Goal: Information Seeking & Learning: Check status

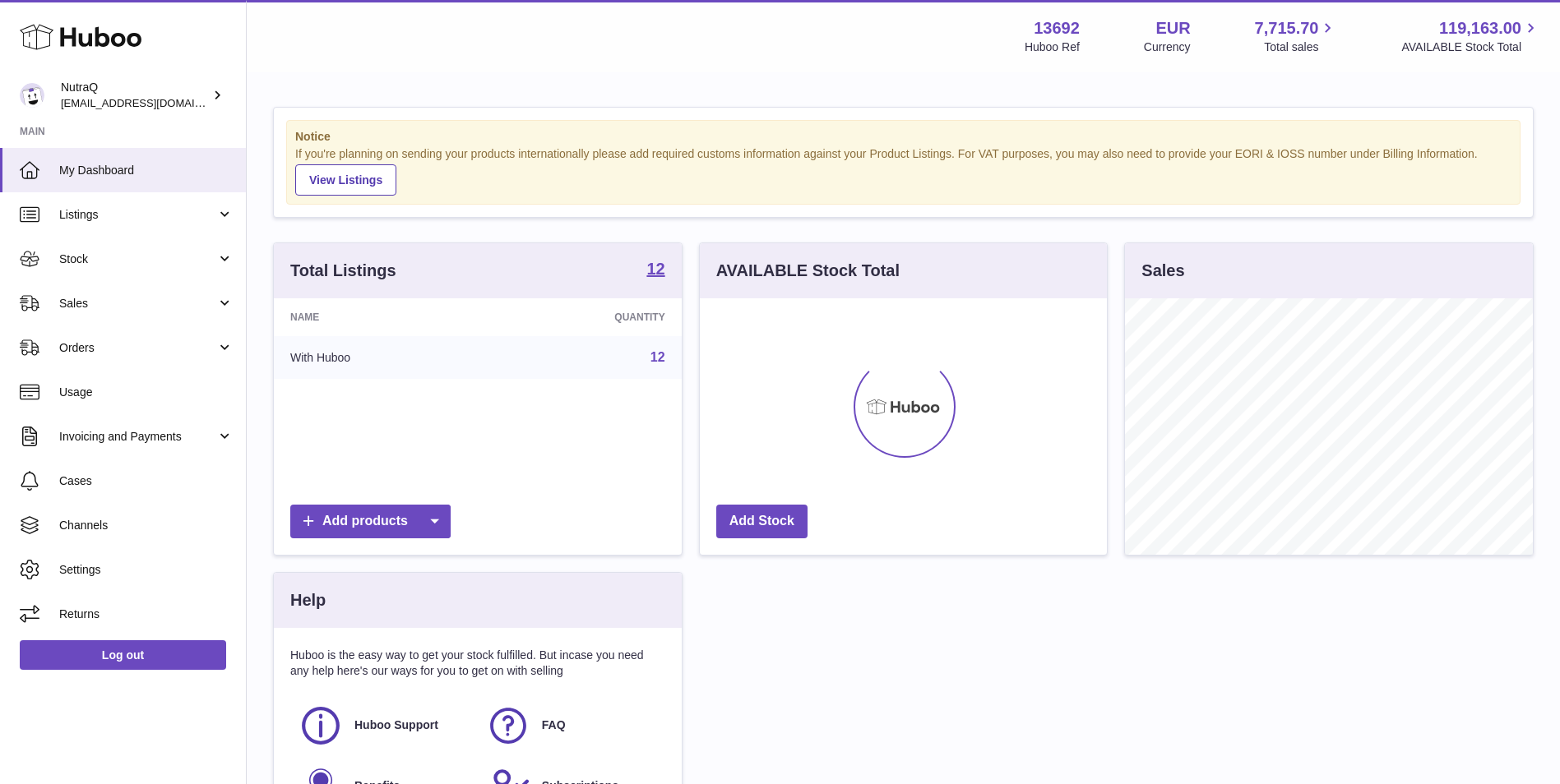
scroll to position [257, 407]
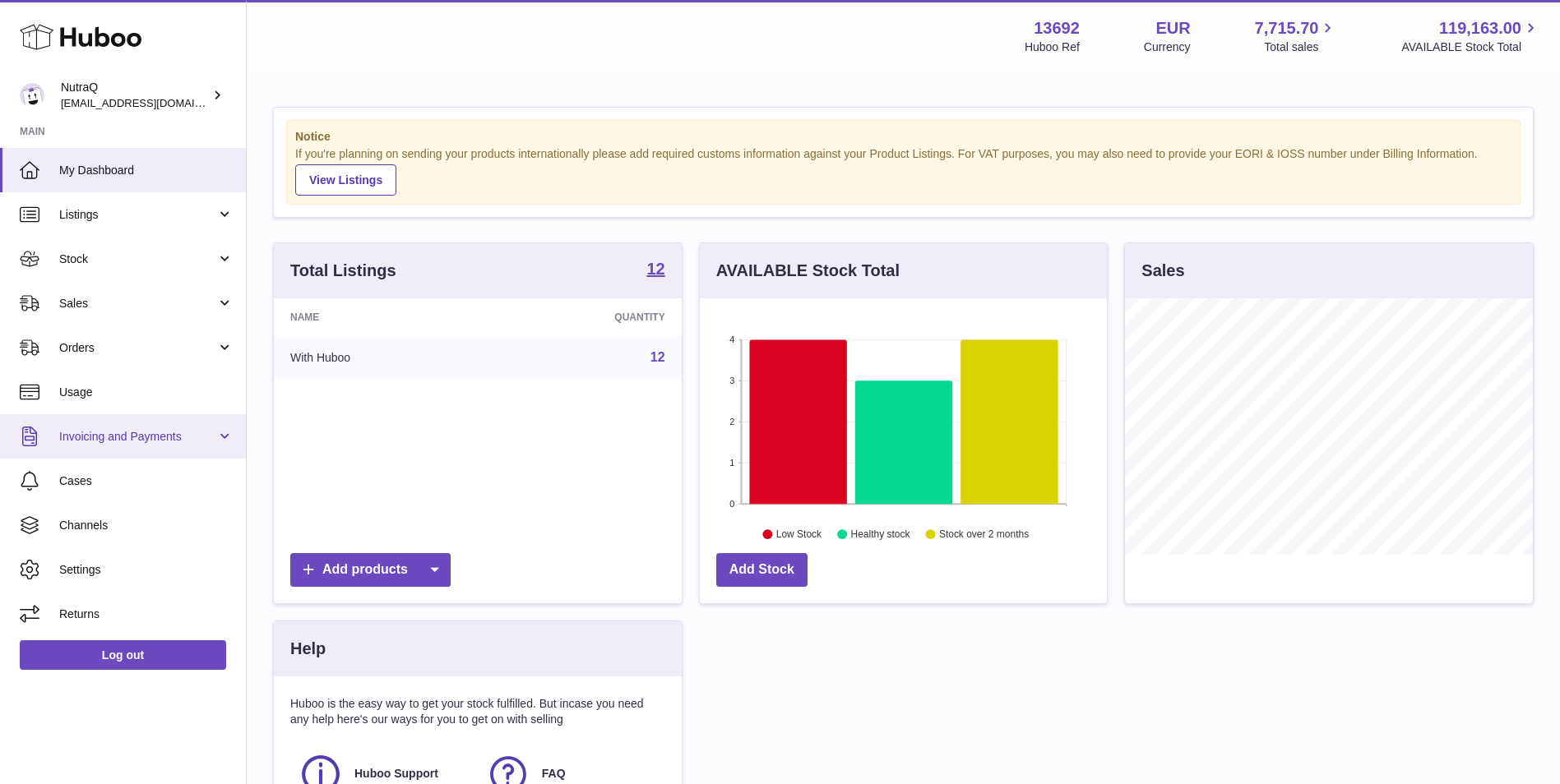
click at [155, 431] on span "Invoicing and Payments" at bounding box center [138, 436] width 157 height 15
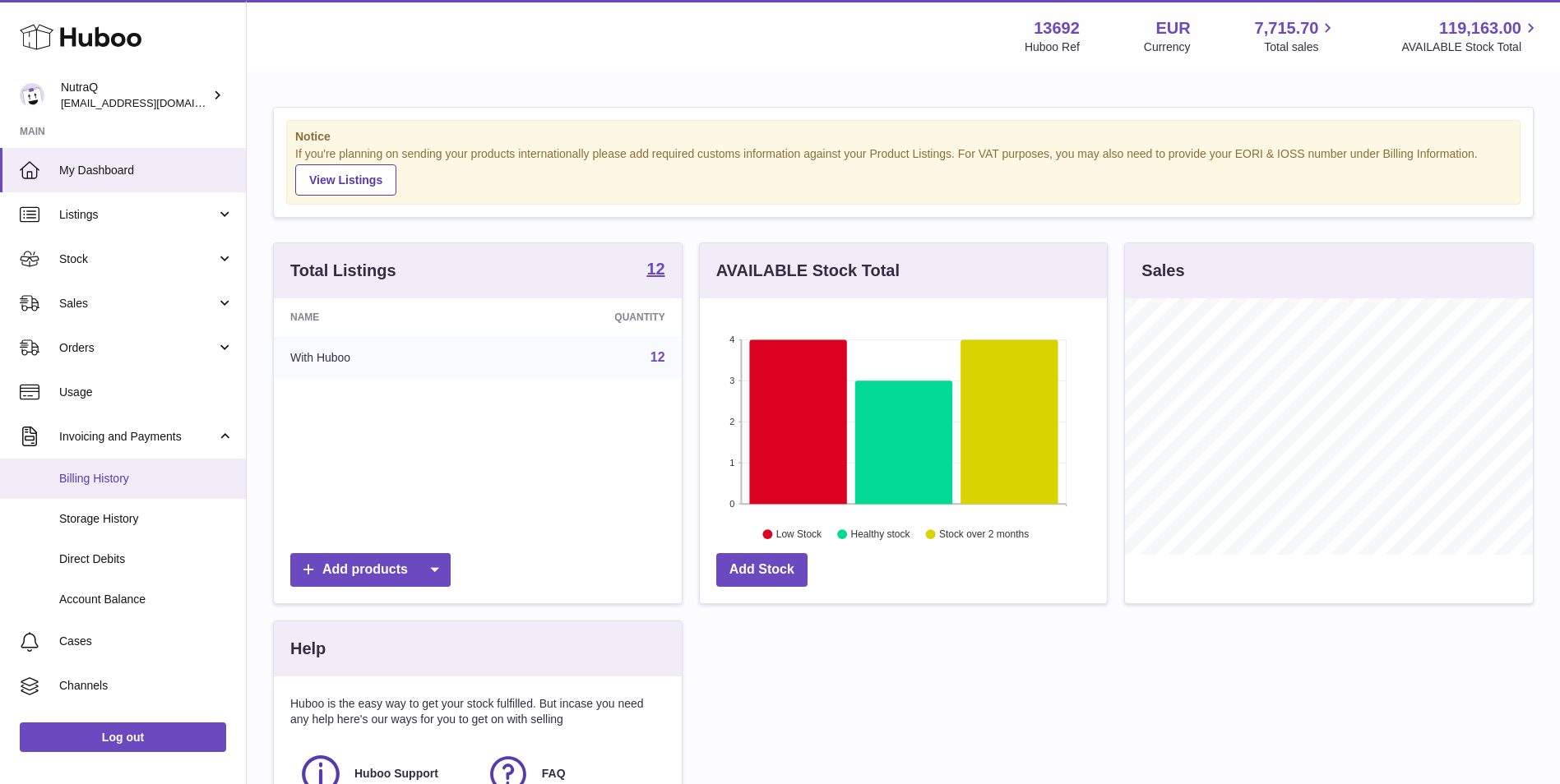
click at [131, 486] on span "Billing History" at bounding box center [146, 479] width 174 height 15
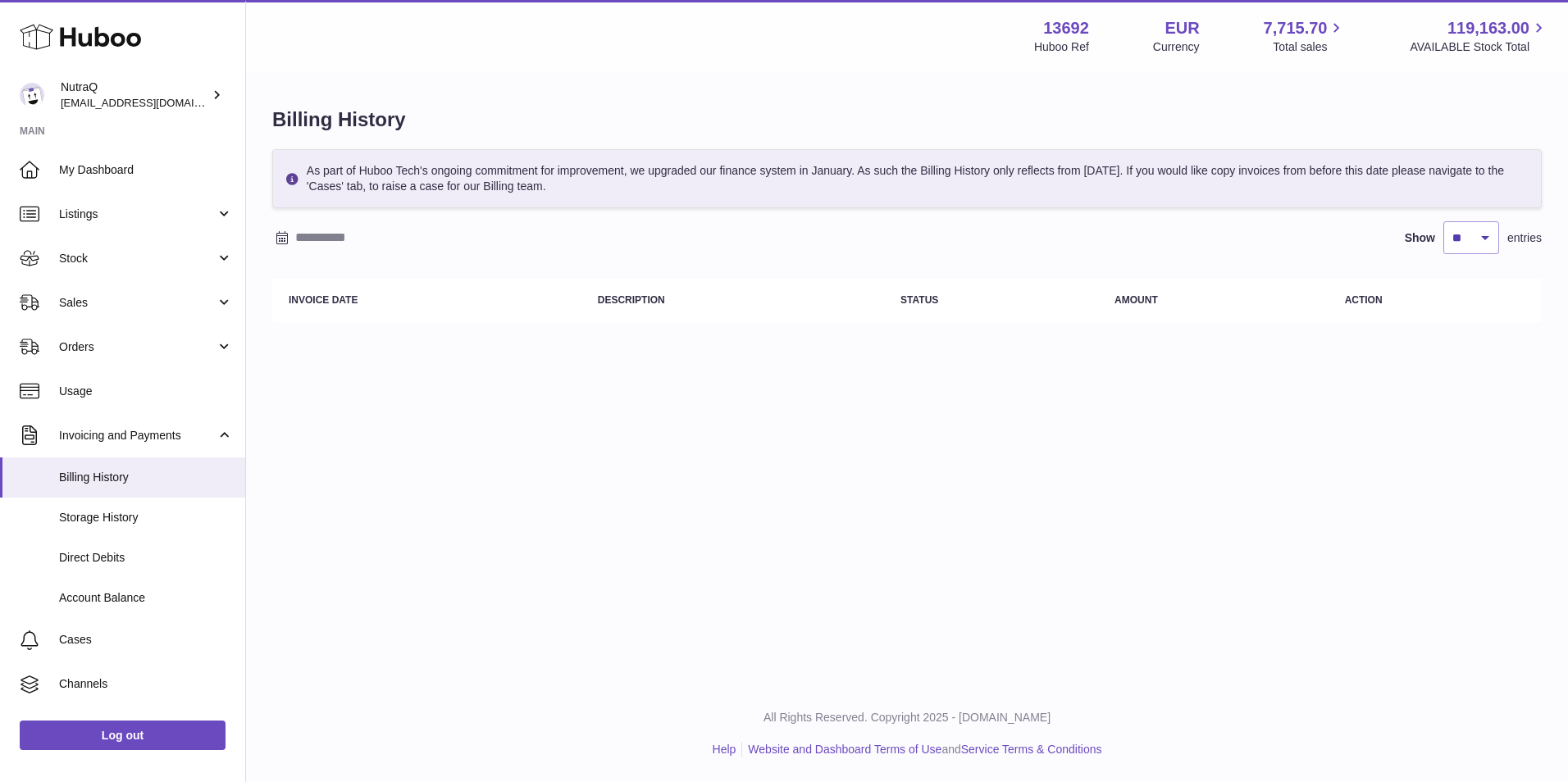
click at [492, 272] on table "Invoice Date Description Status Amount Action" at bounding box center [907, 300] width 1269 height 60
click at [94, 521] on span "Storage History" at bounding box center [146, 518] width 173 height 15
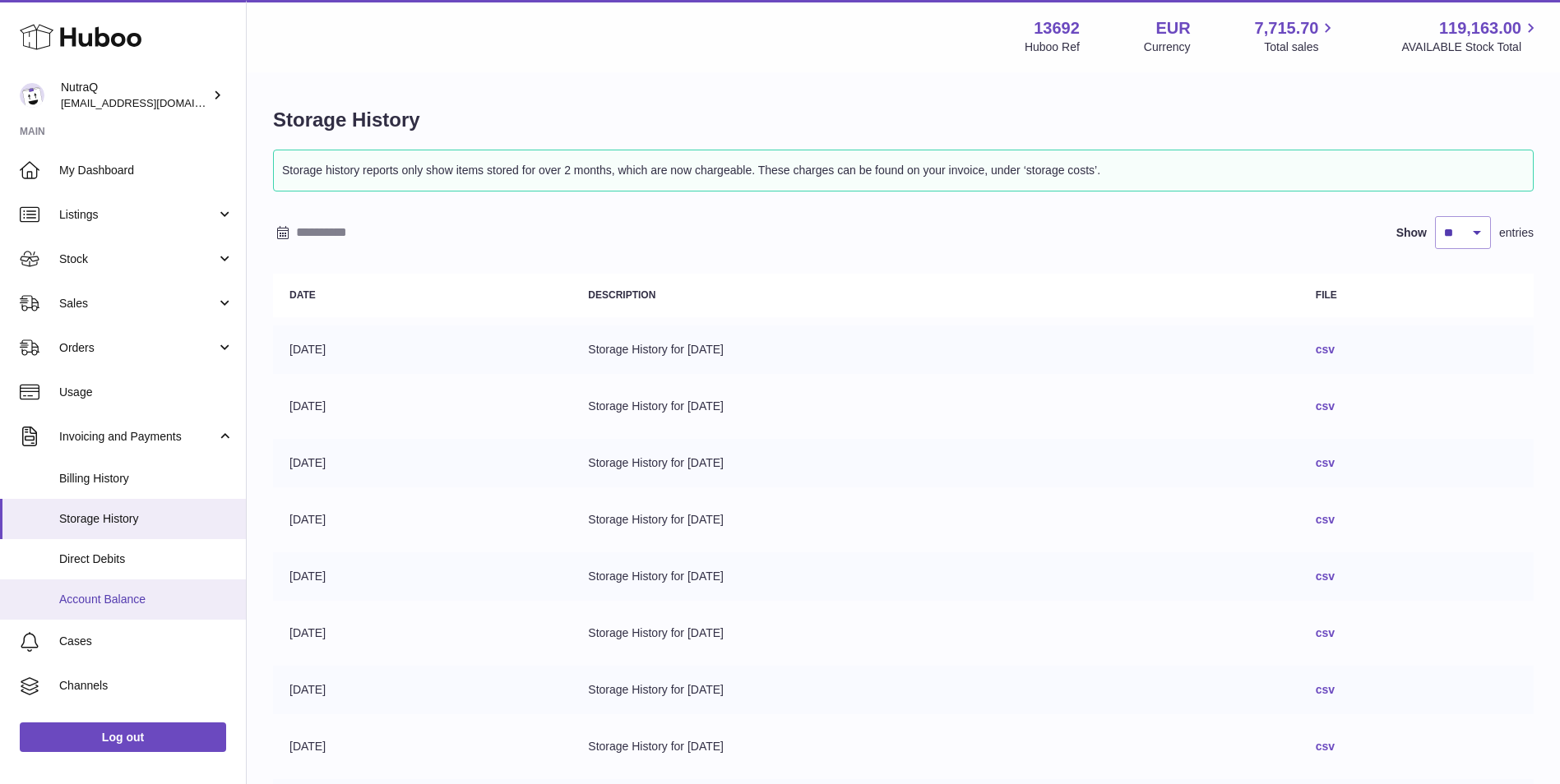
click at [96, 590] on link "Account Balance" at bounding box center [123, 599] width 246 height 41
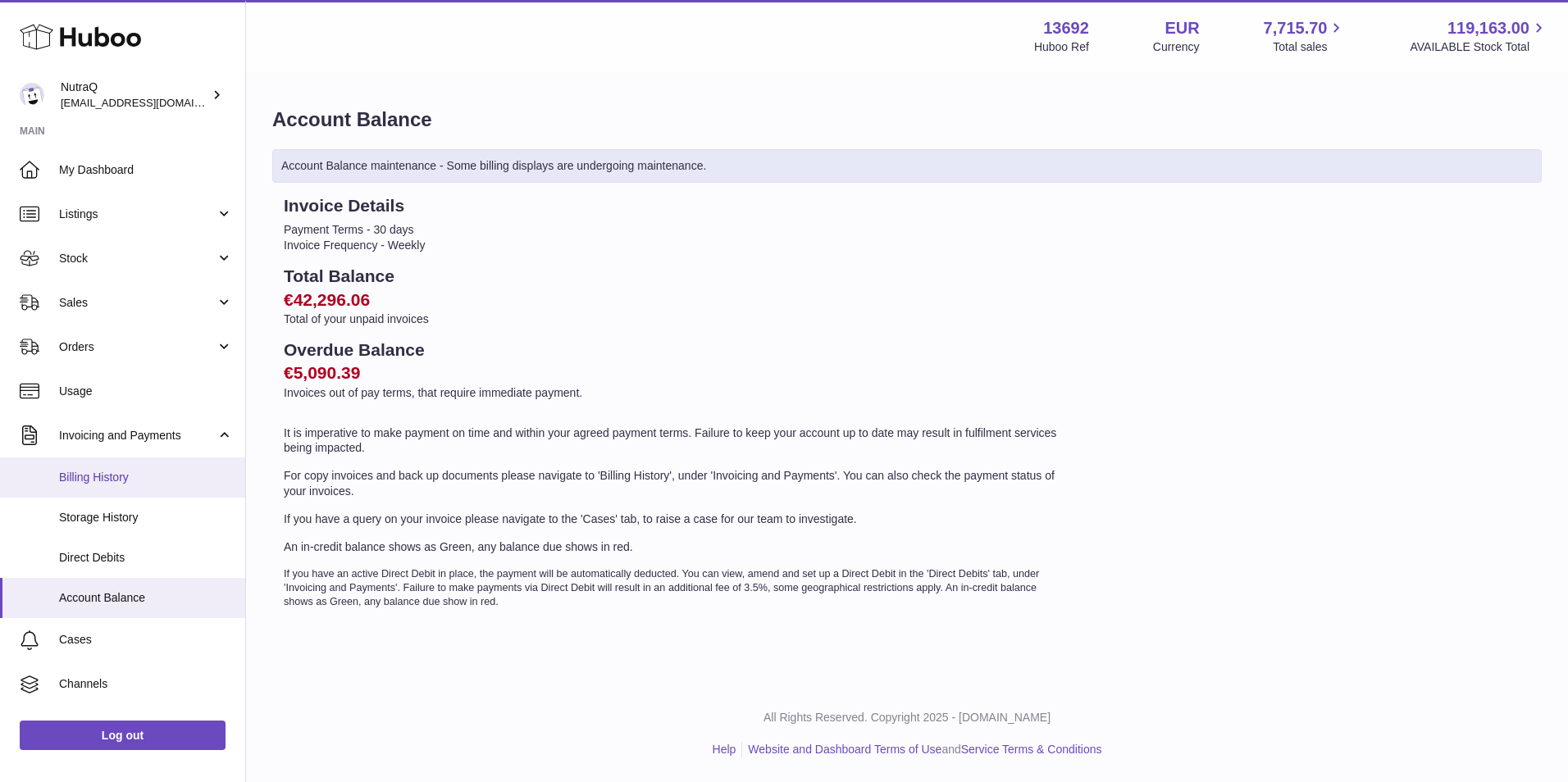
click at [93, 483] on span "Billing History" at bounding box center [146, 477] width 173 height 15
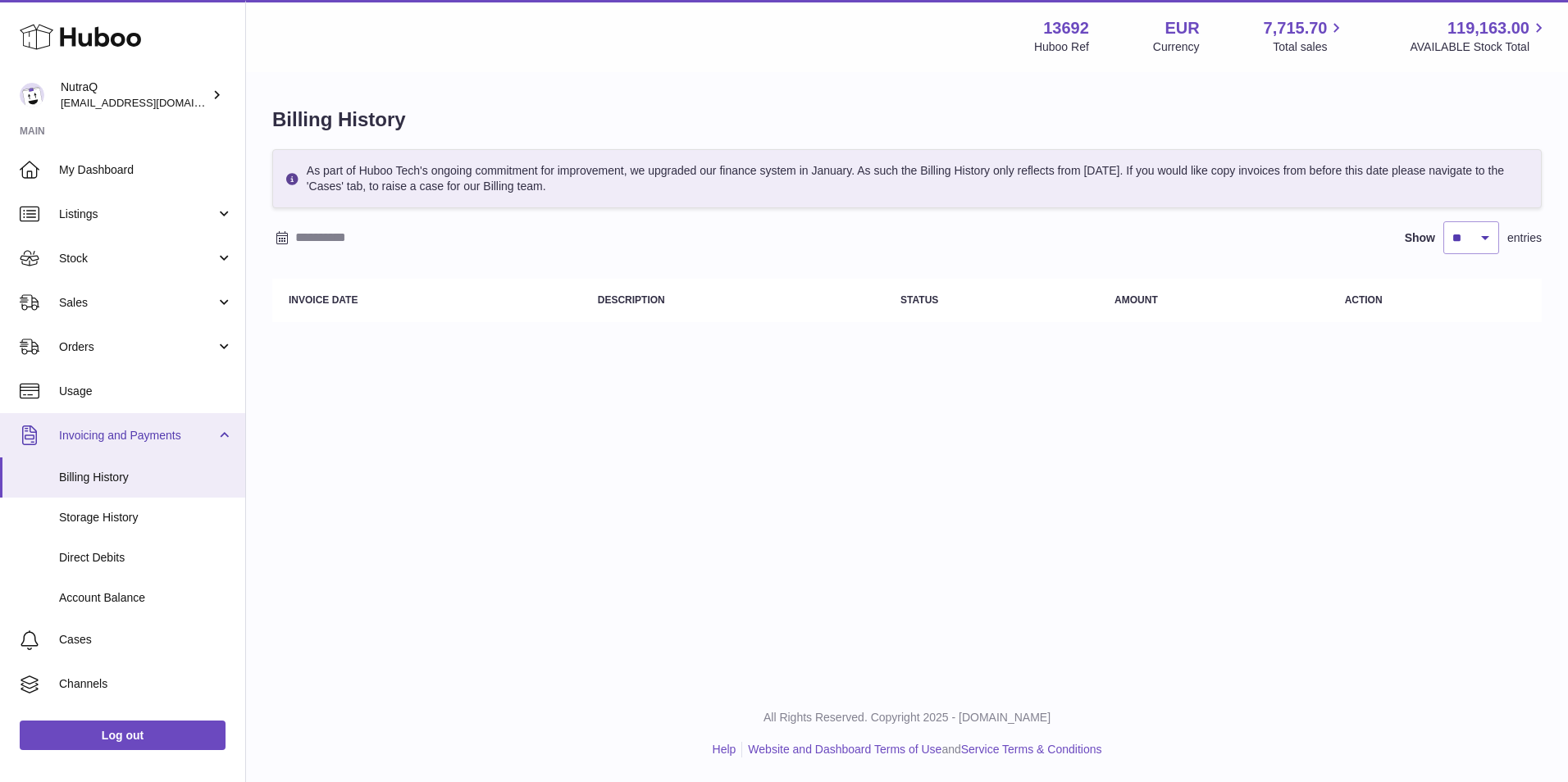
click at [100, 429] on span "Invoicing and Payments" at bounding box center [137, 435] width 156 height 15
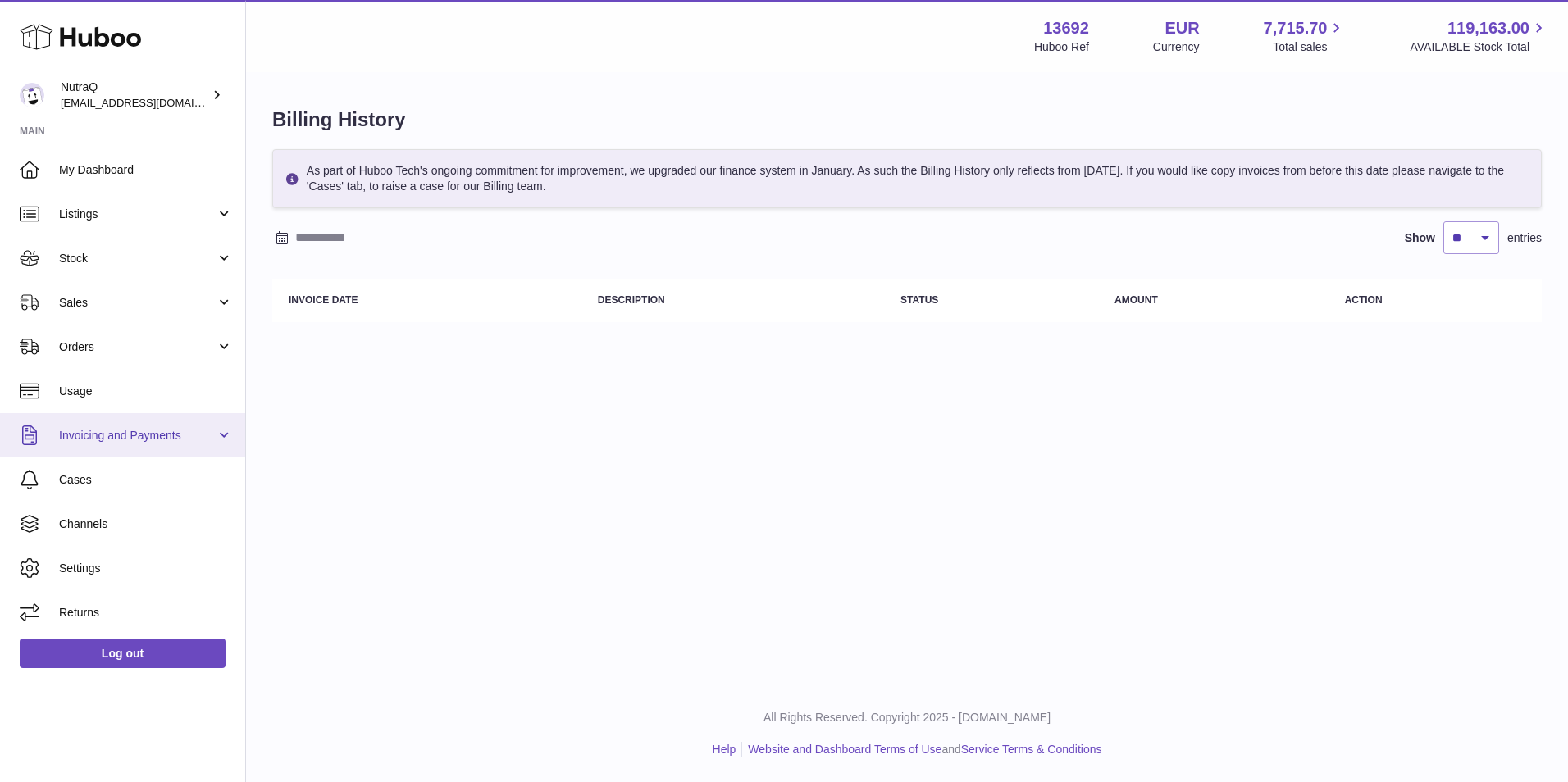
click at [100, 429] on span "Invoicing and Payments" at bounding box center [137, 435] width 156 height 15
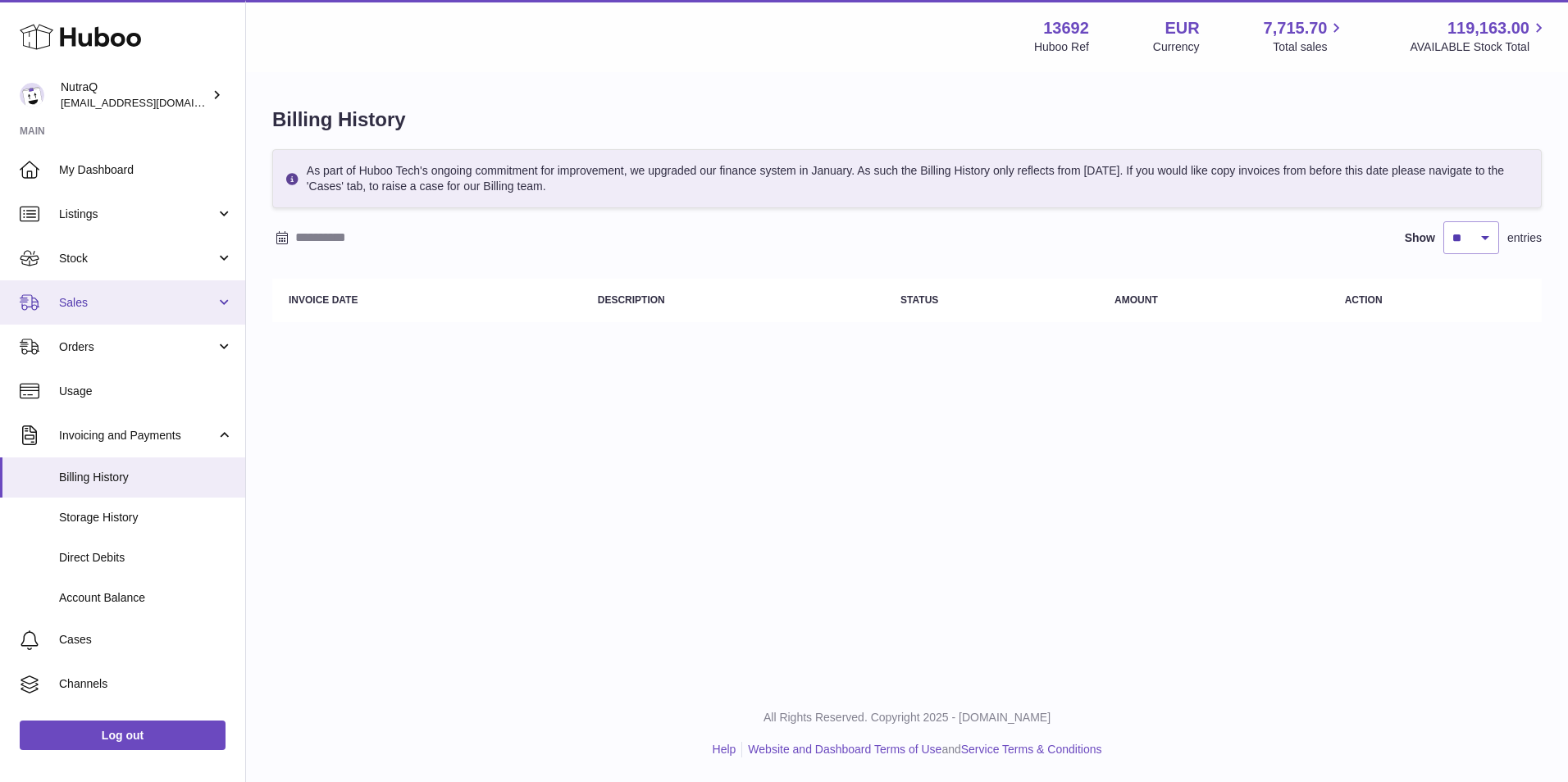
click at [222, 307] on link "Sales" at bounding box center [122, 302] width 245 height 44
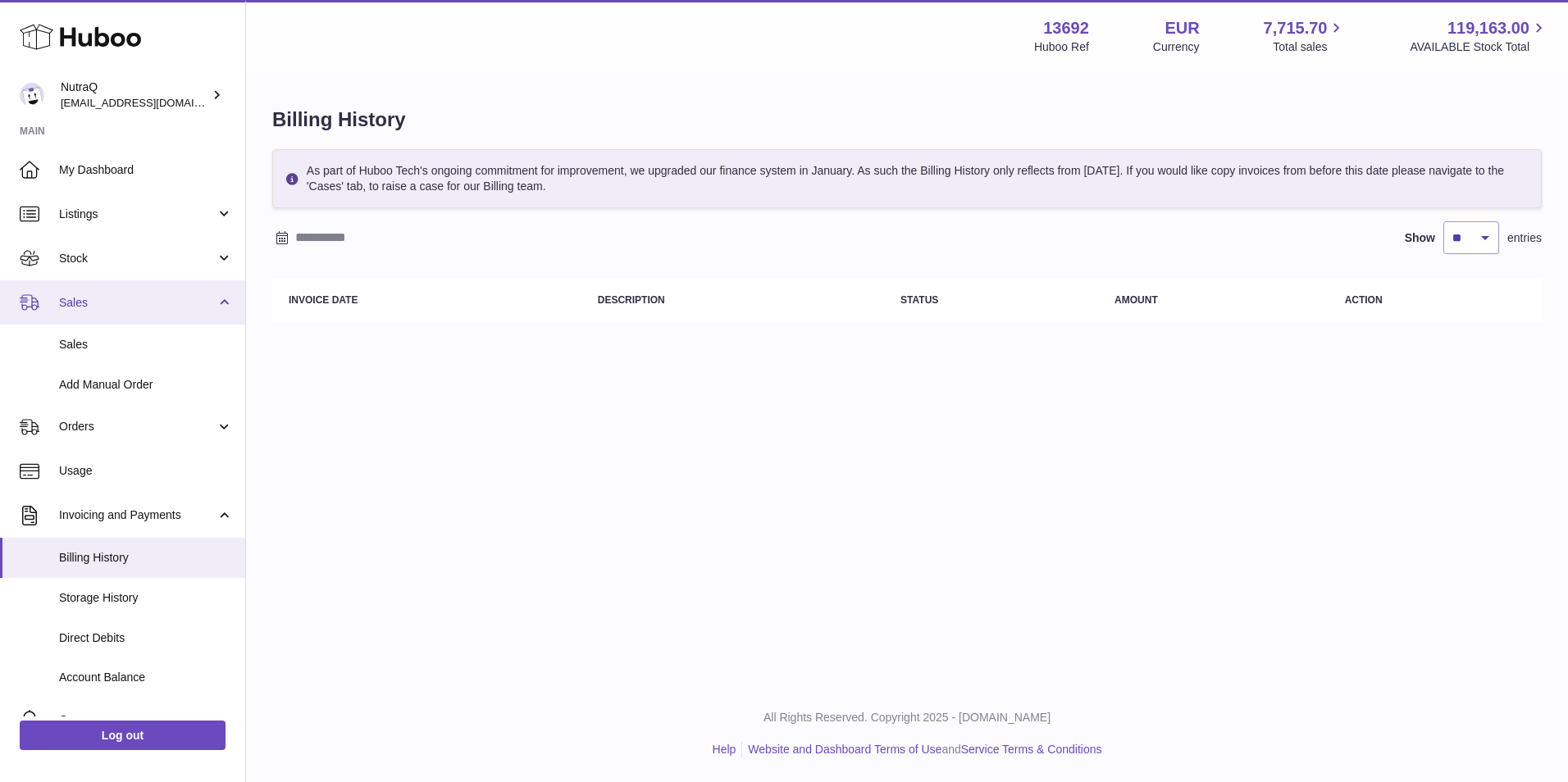
click at [222, 307] on link "Sales" at bounding box center [122, 302] width 245 height 44
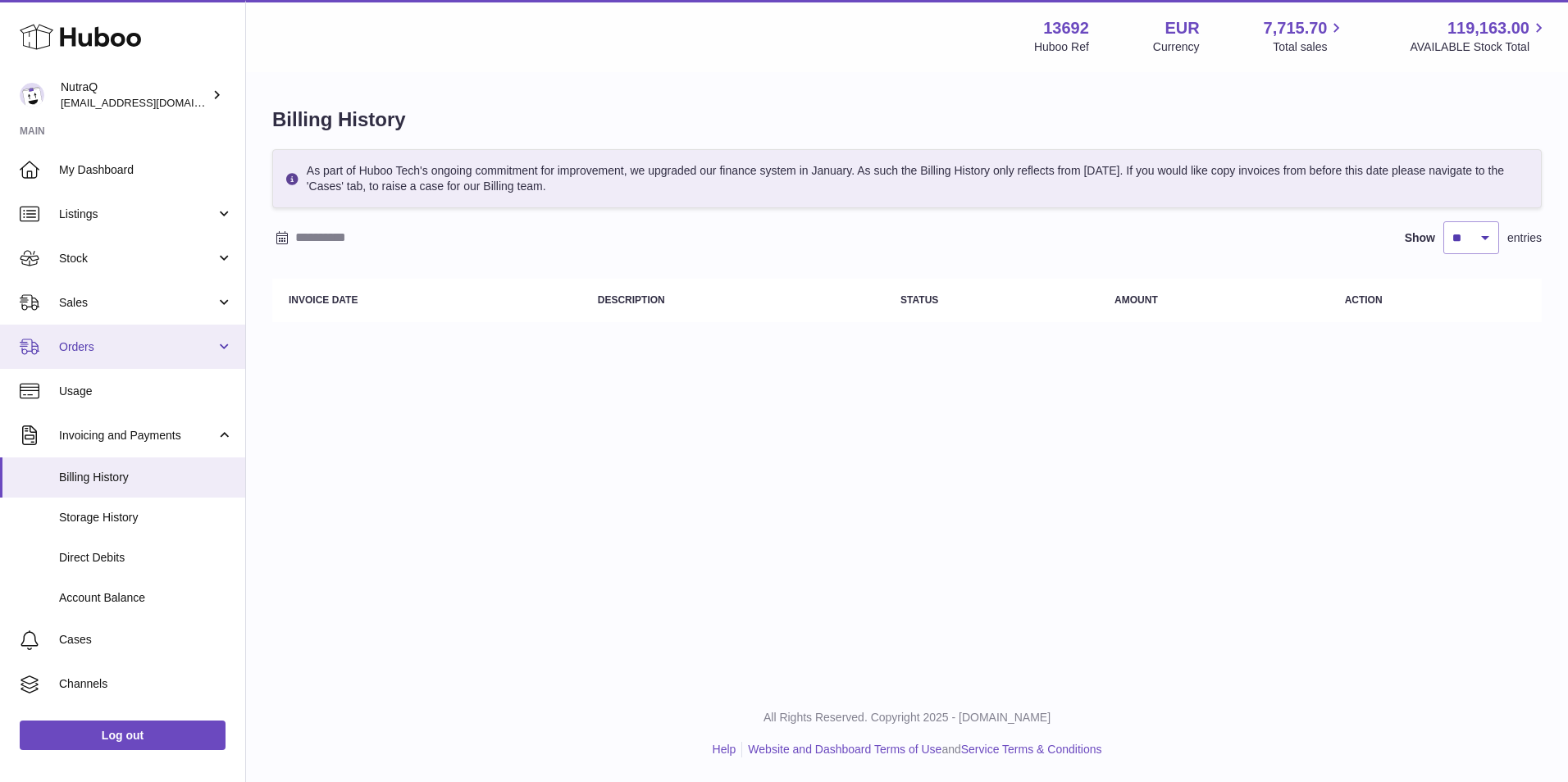
click at [217, 353] on link "Orders" at bounding box center [122, 346] width 245 height 44
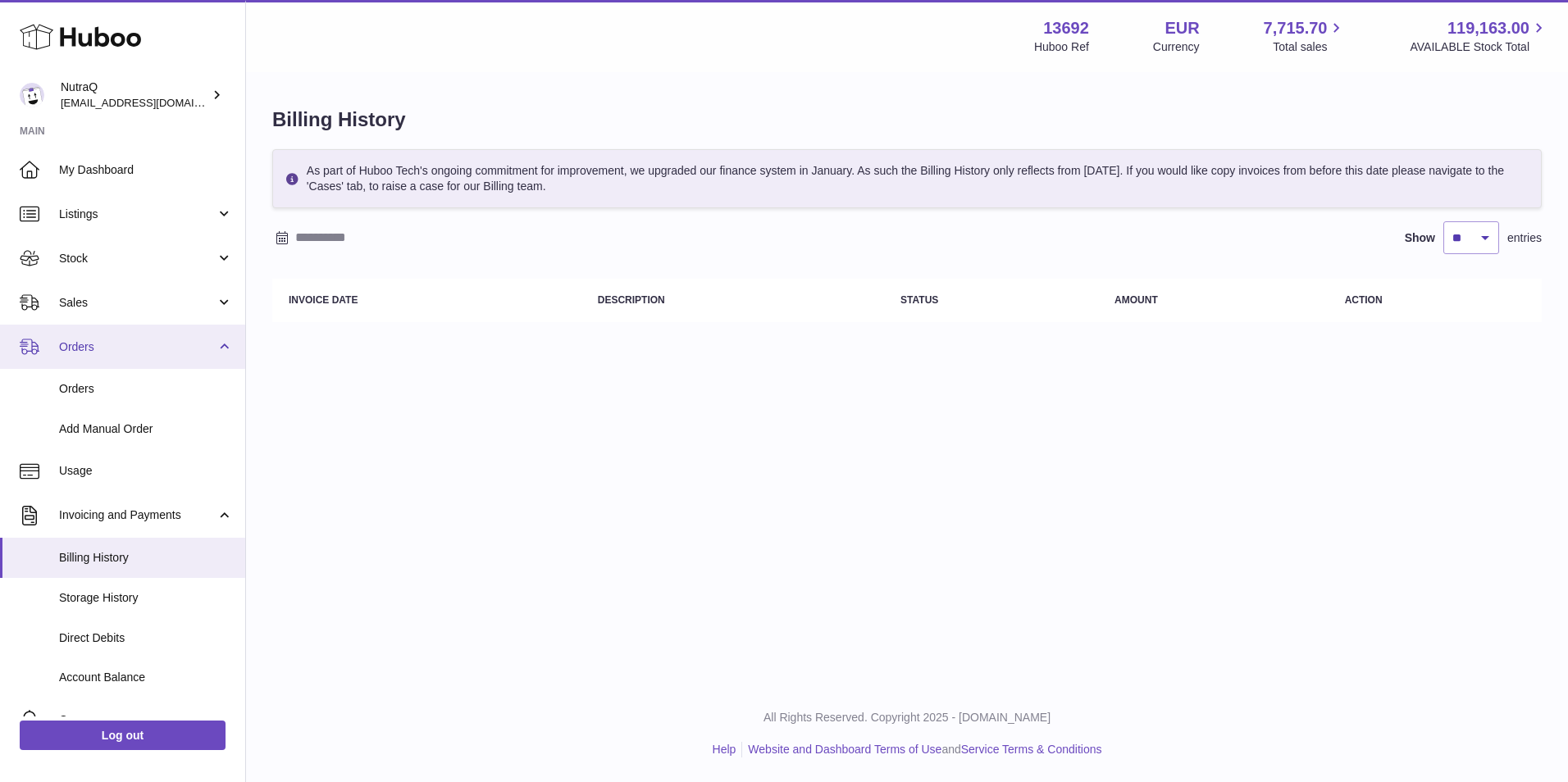
click at [217, 353] on link "Orders" at bounding box center [122, 346] width 245 height 44
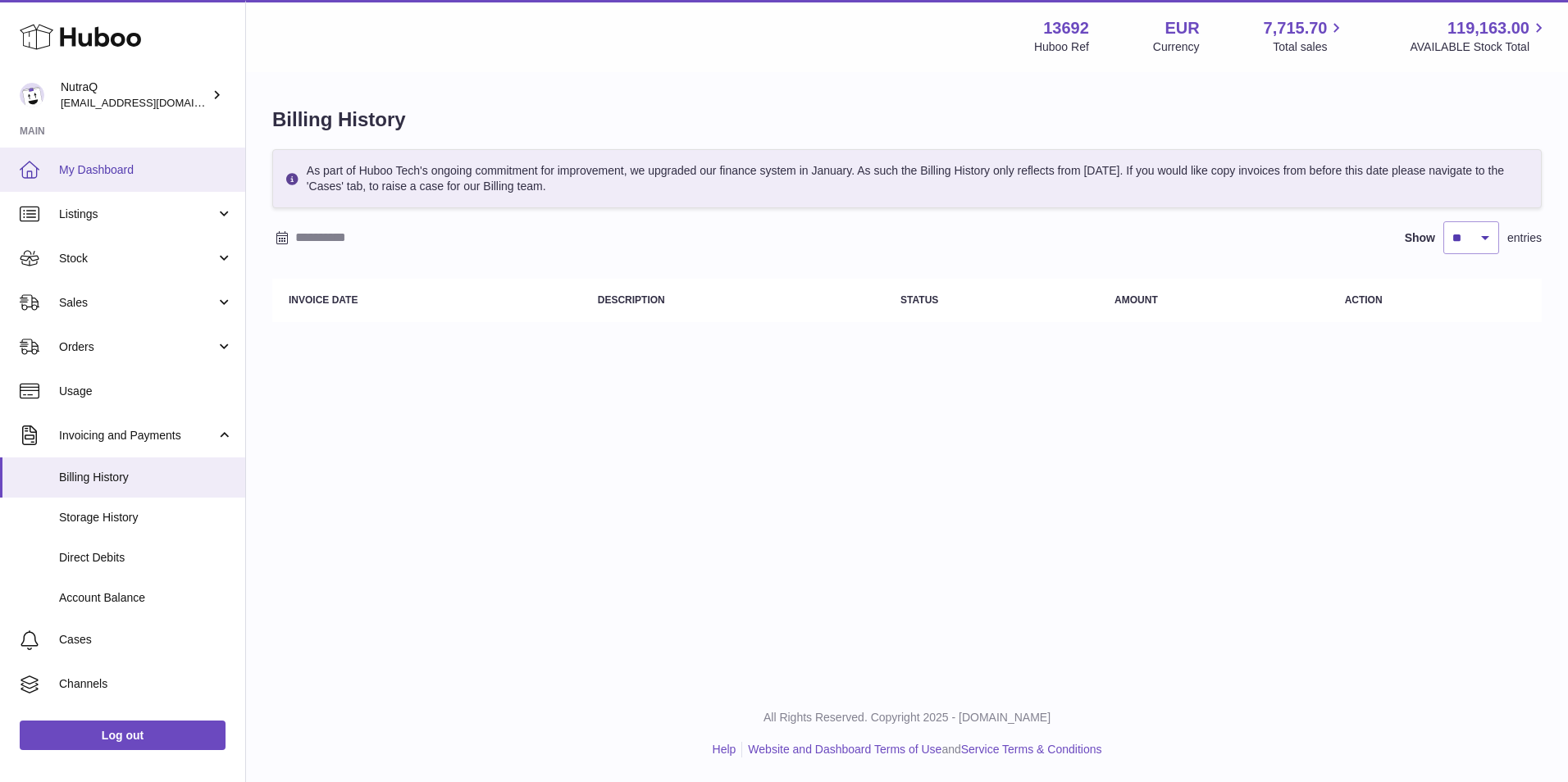
click at [121, 168] on span "My Dashboard" at bounding box center [146, 170] width 173 height 15
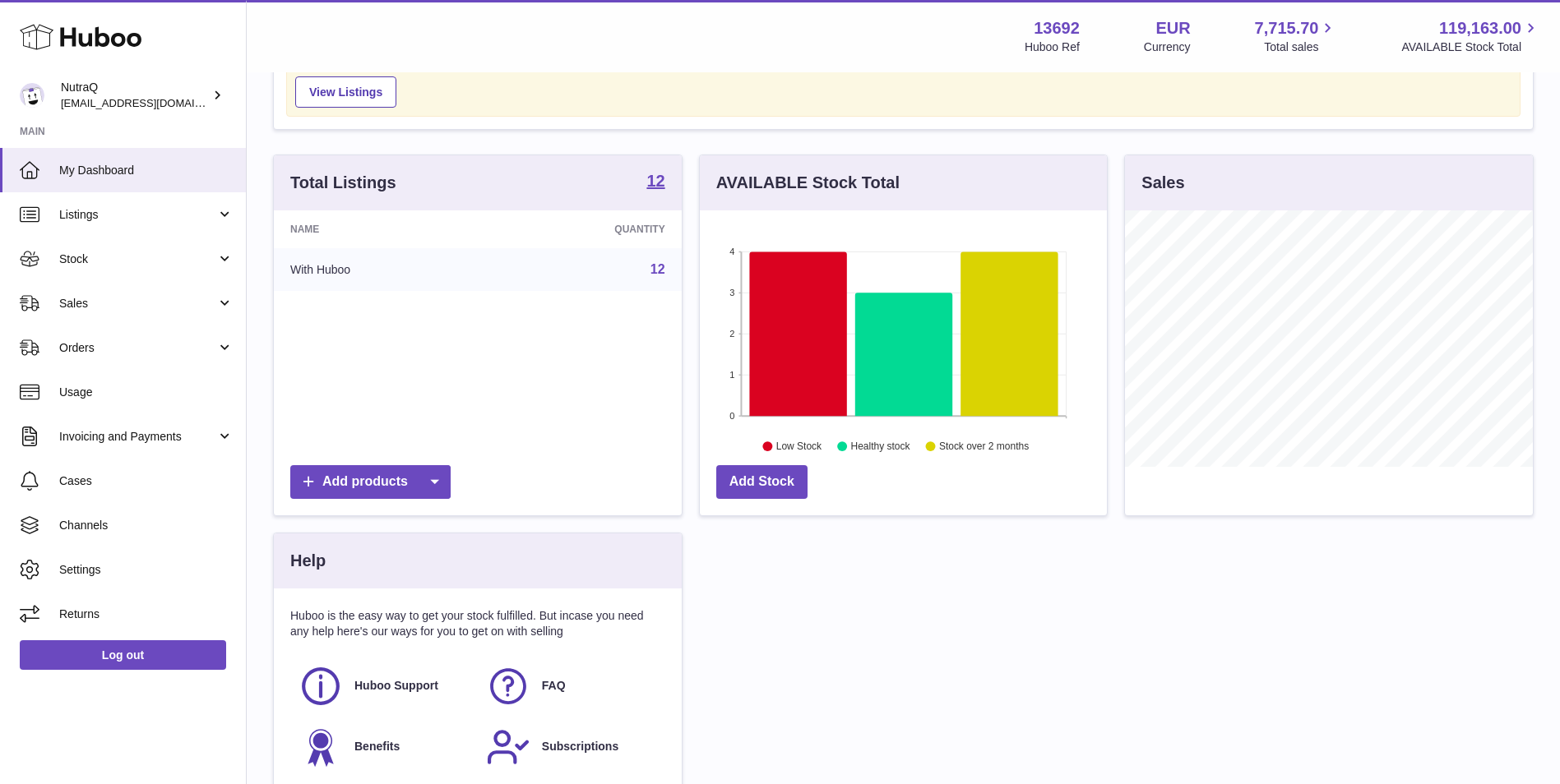
scroll to position [248, 0]
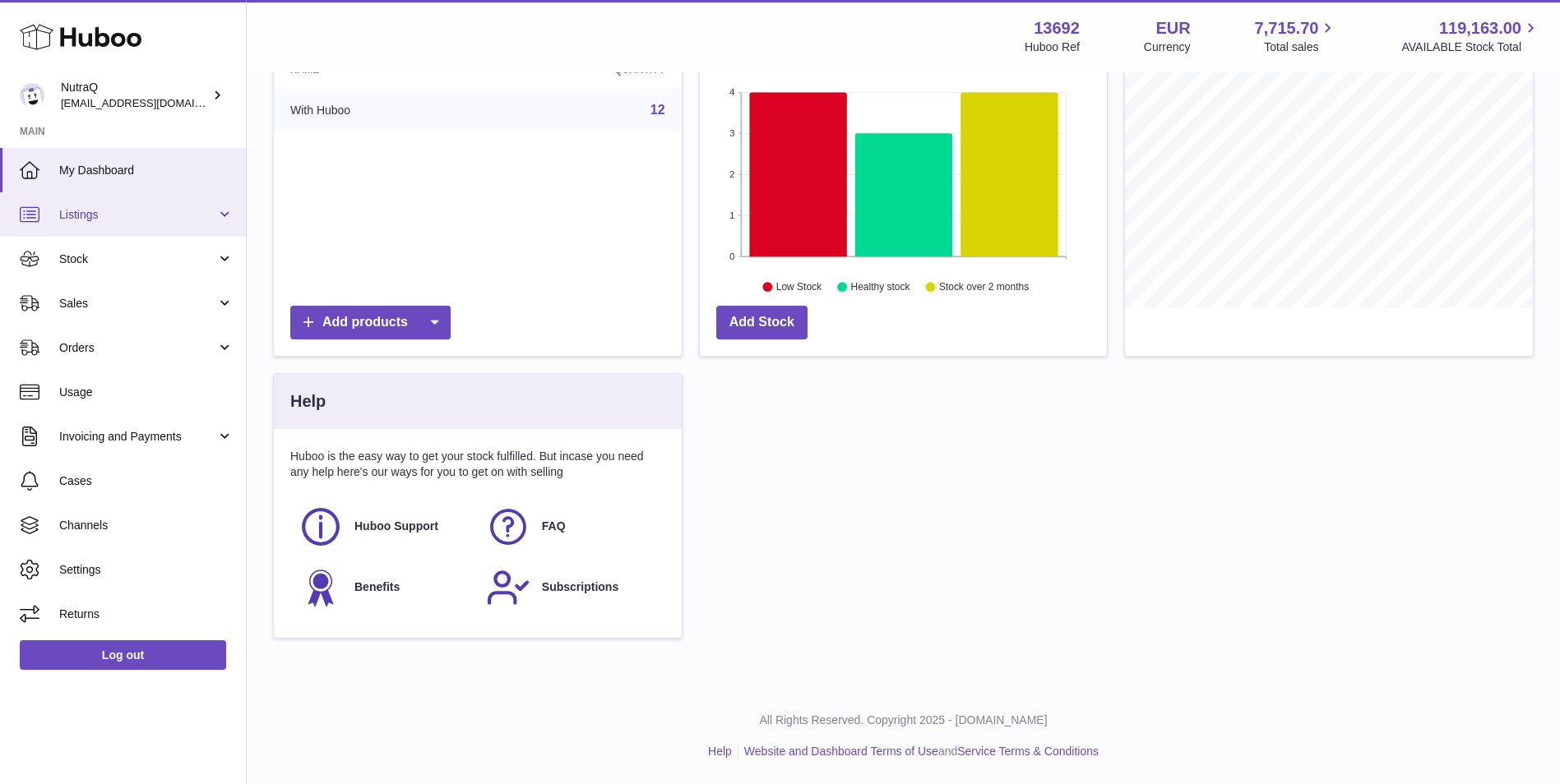
click at [124, 216] on span "Listings" at bounding box center [138, 214] width 157 height 15
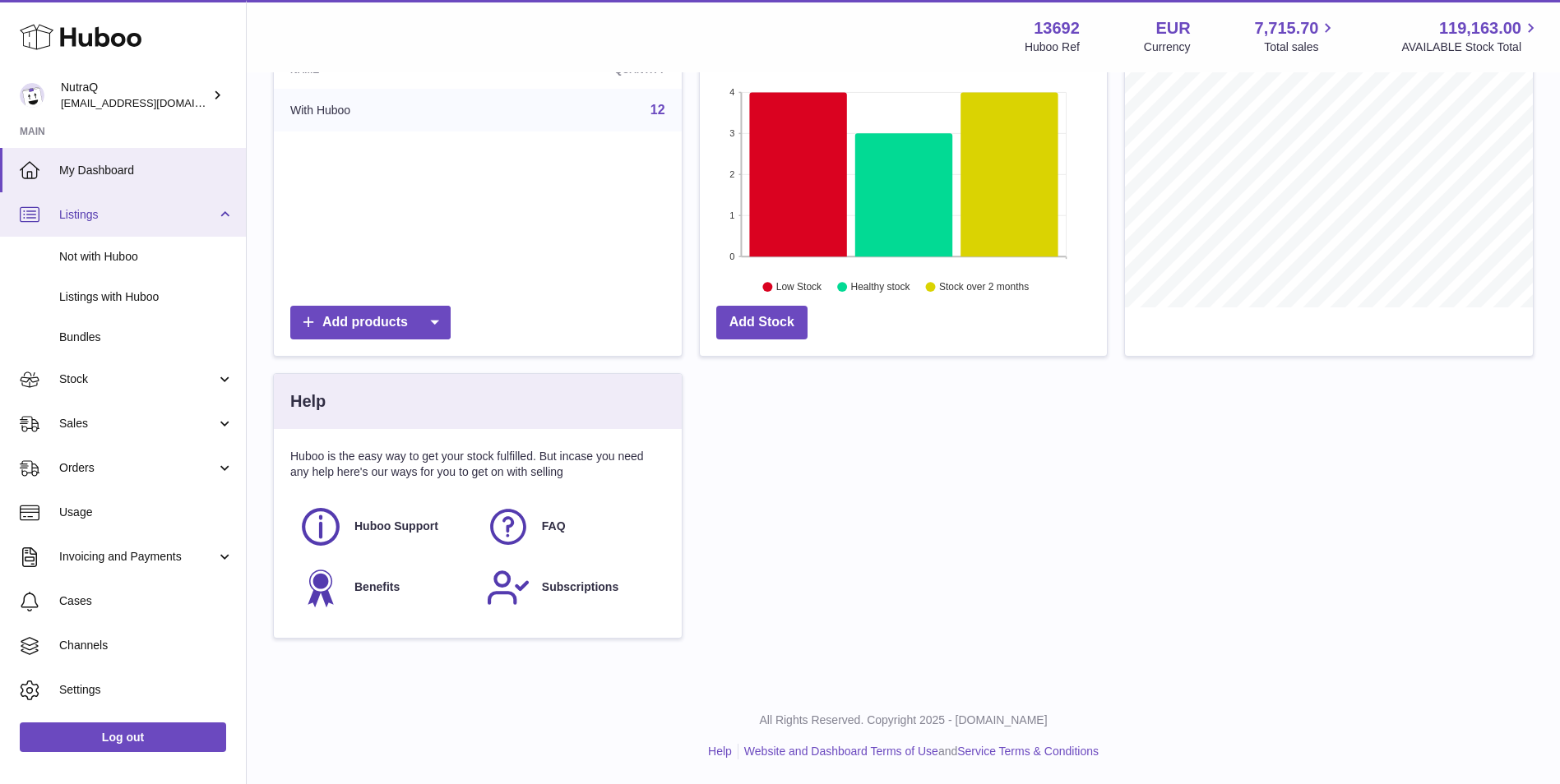
click at [124, 216] on span "Listings" at bounding box center [138, 214] width 157 height 15
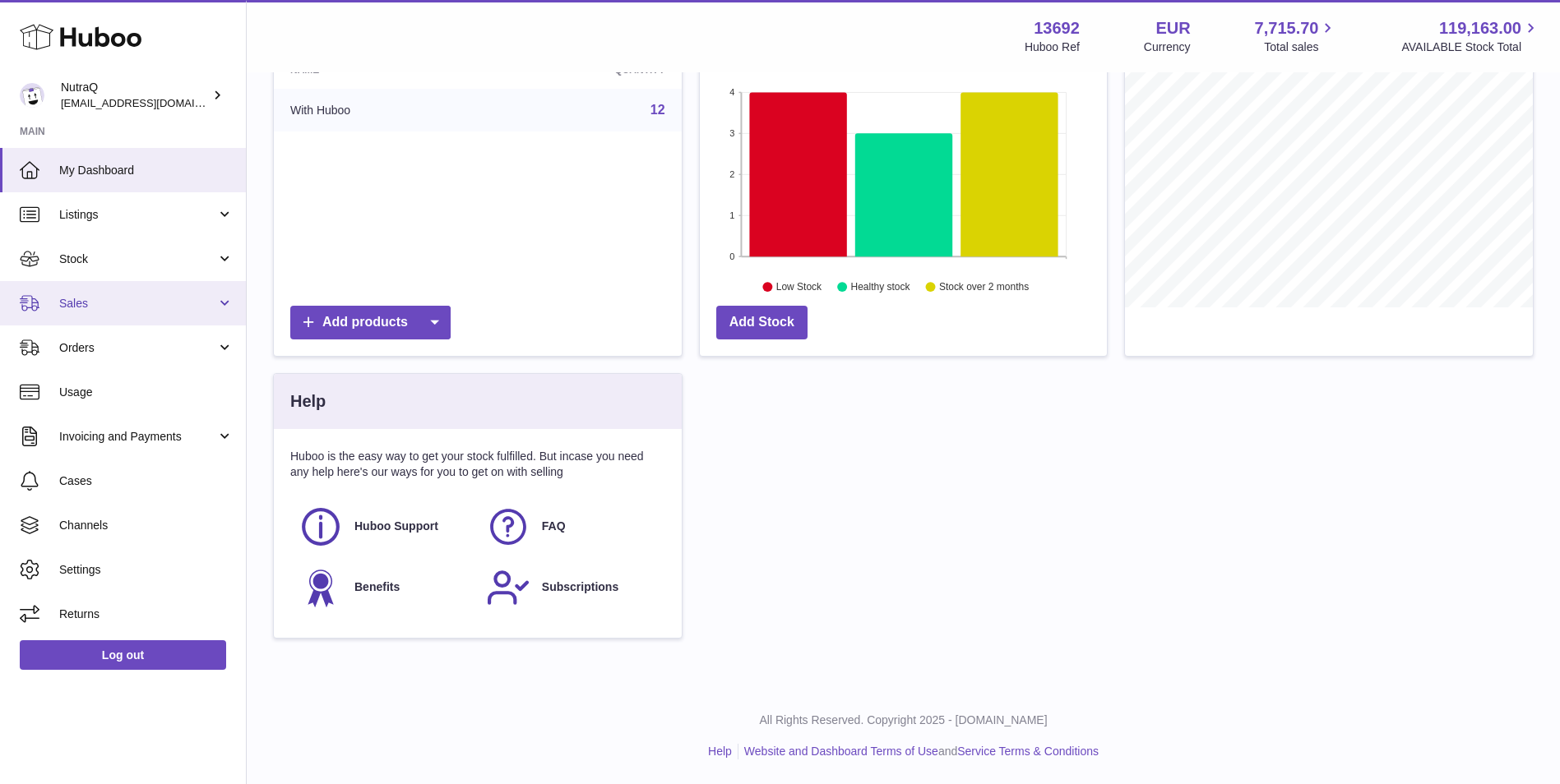
click at [141, 292] on link "Sales" at bounding box center [123, 303] width 246 height 44
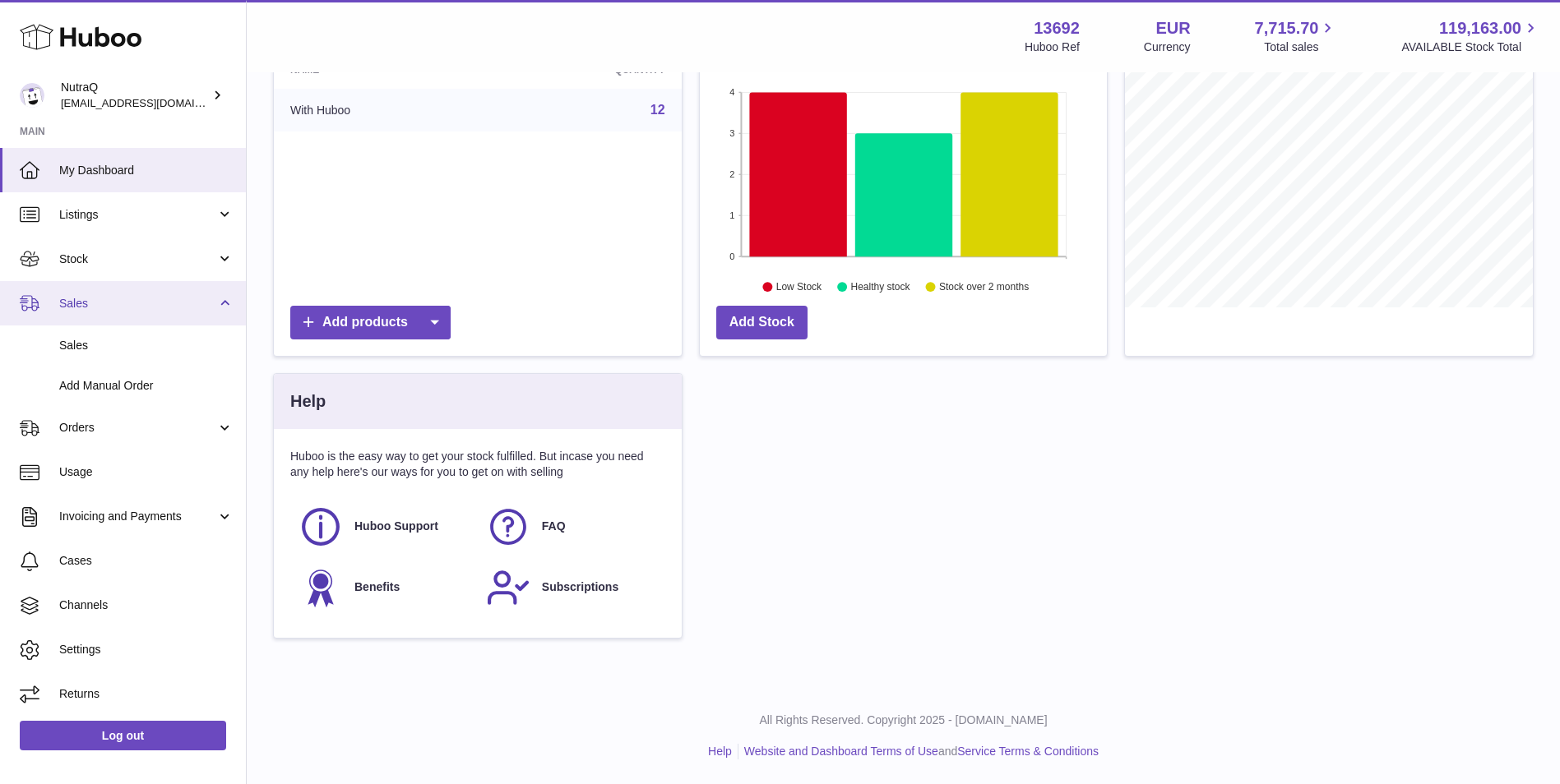
click at [141, 291] on link "Sales" at bounding box center [123, 303] width 246 height 44
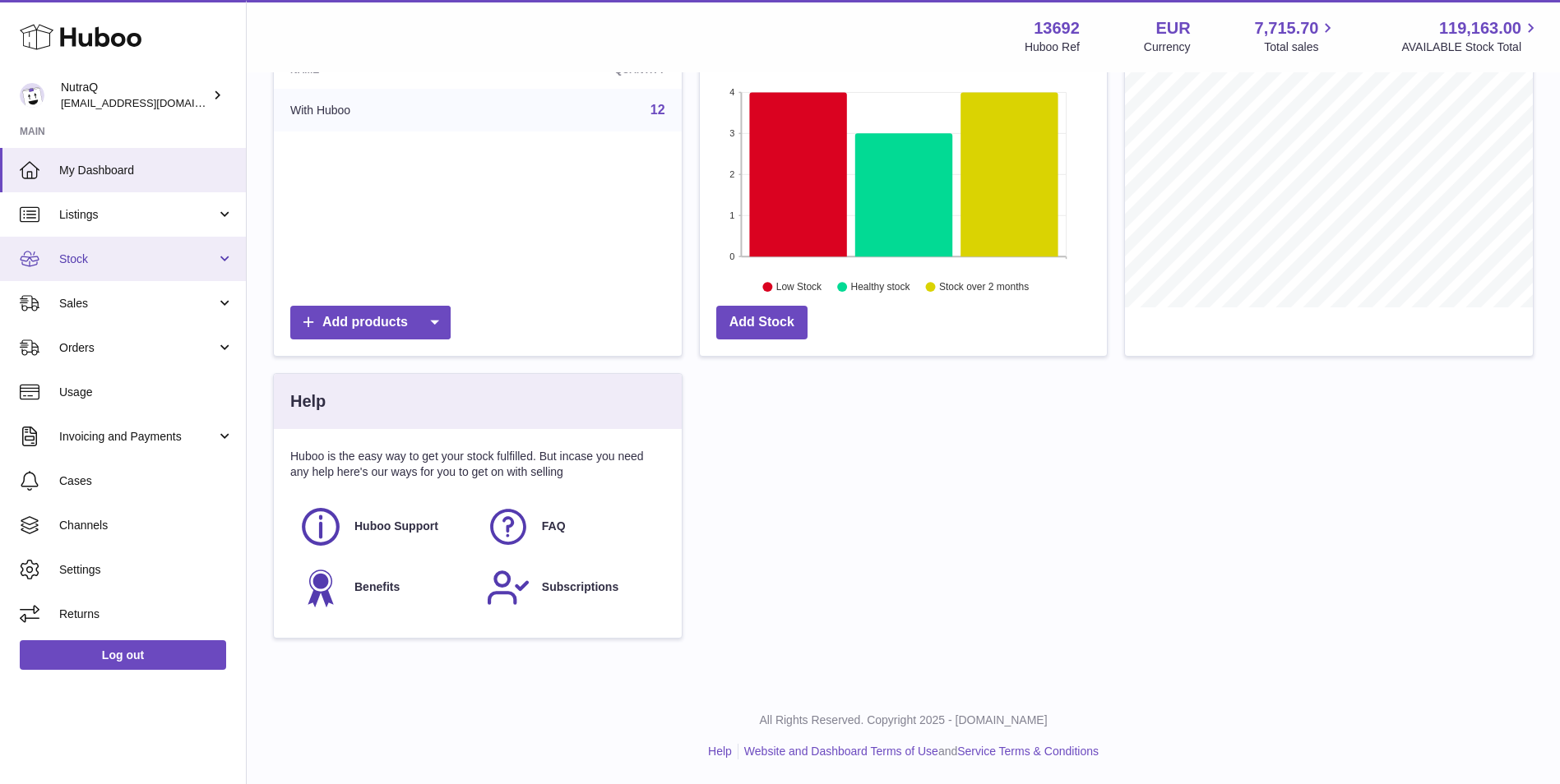
click at [189, 258] on span "Stock" at bounding box center [138, 259] width 157 height 15
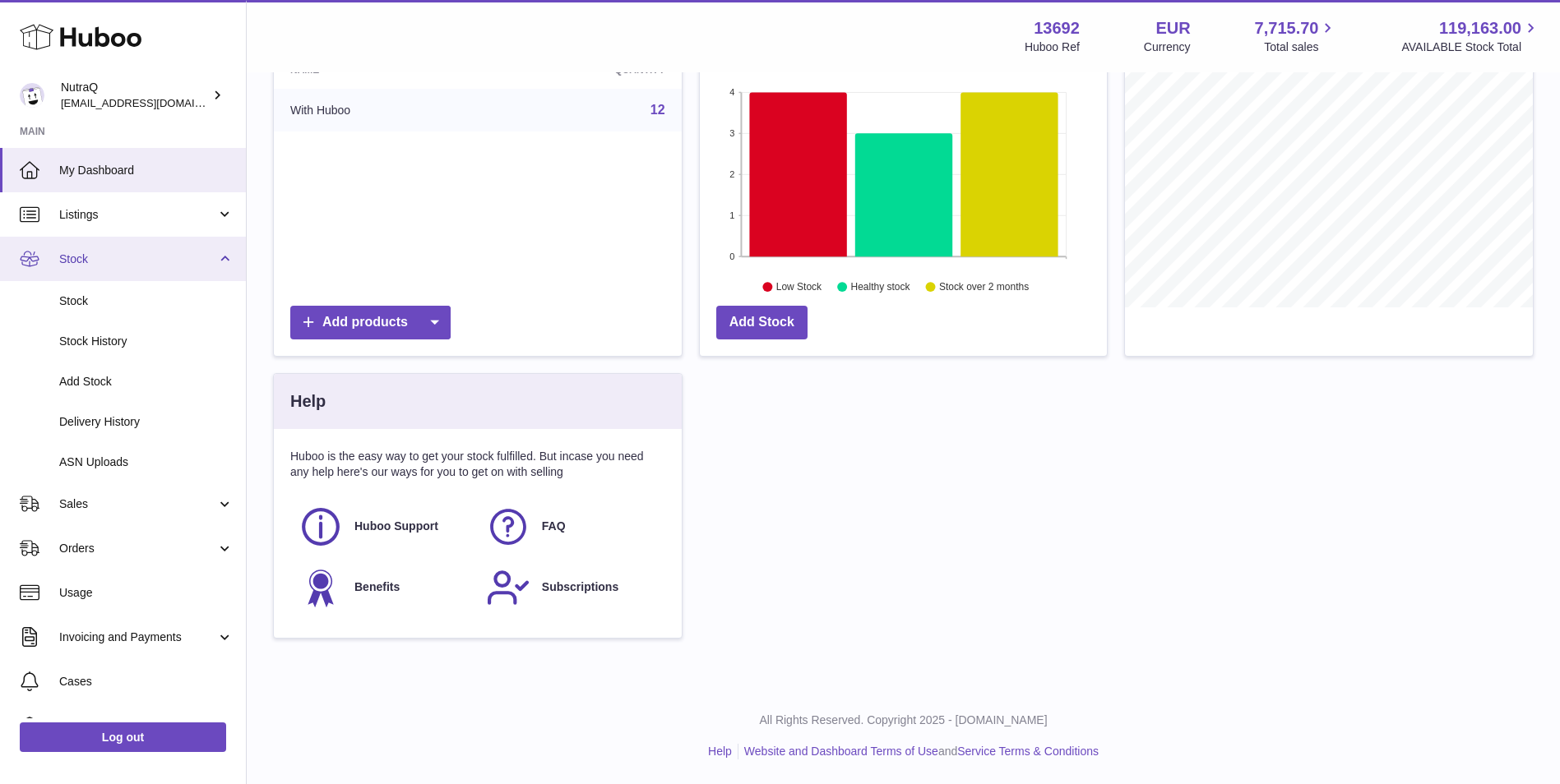
click at [189, 258] on span "Stock" at bounding box center [138, 259] width 157 height 15
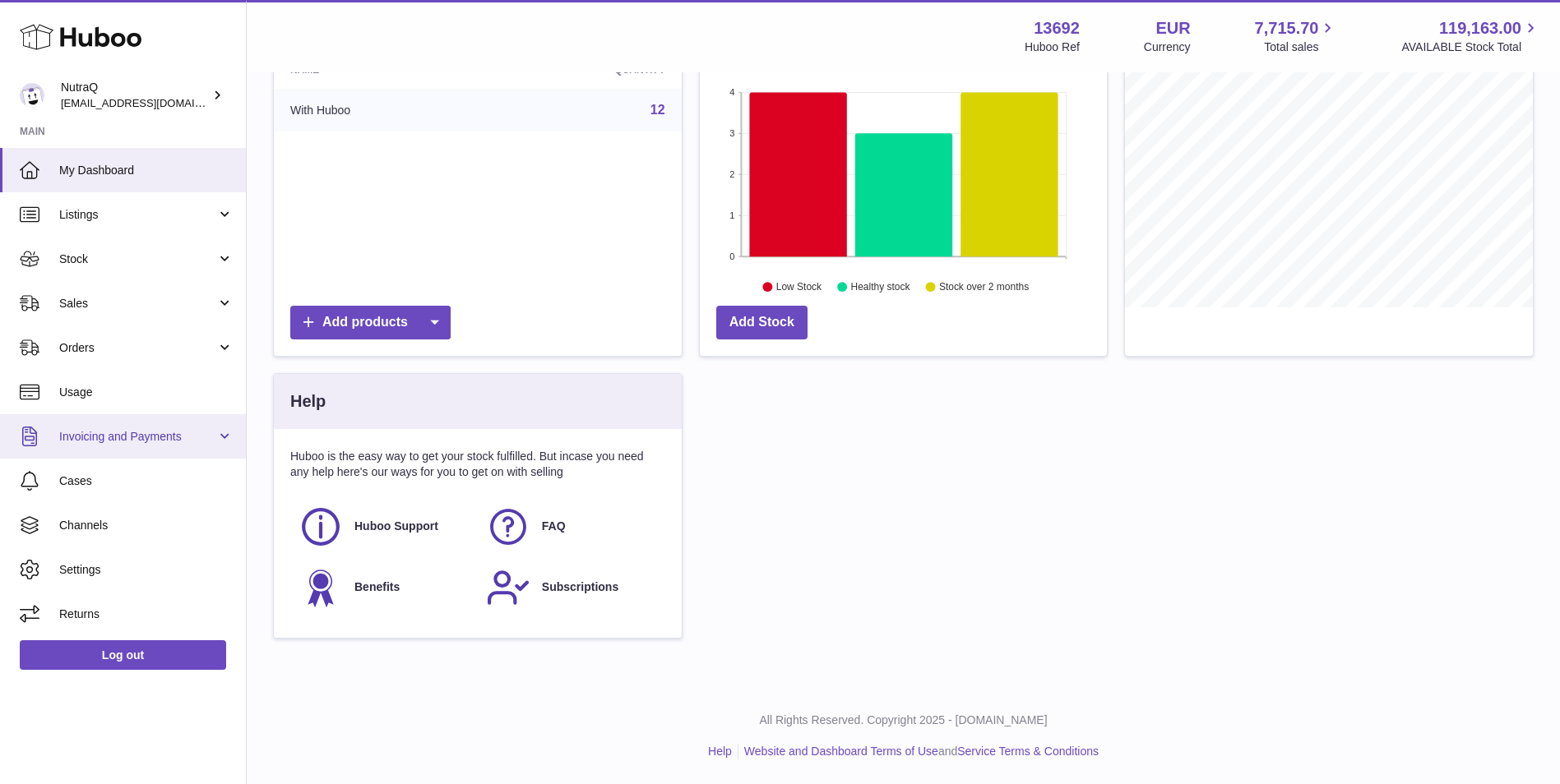
click at [237, 444] on link "Invoicing and Payments" at bounding box center [123, 436] width 246 height 44
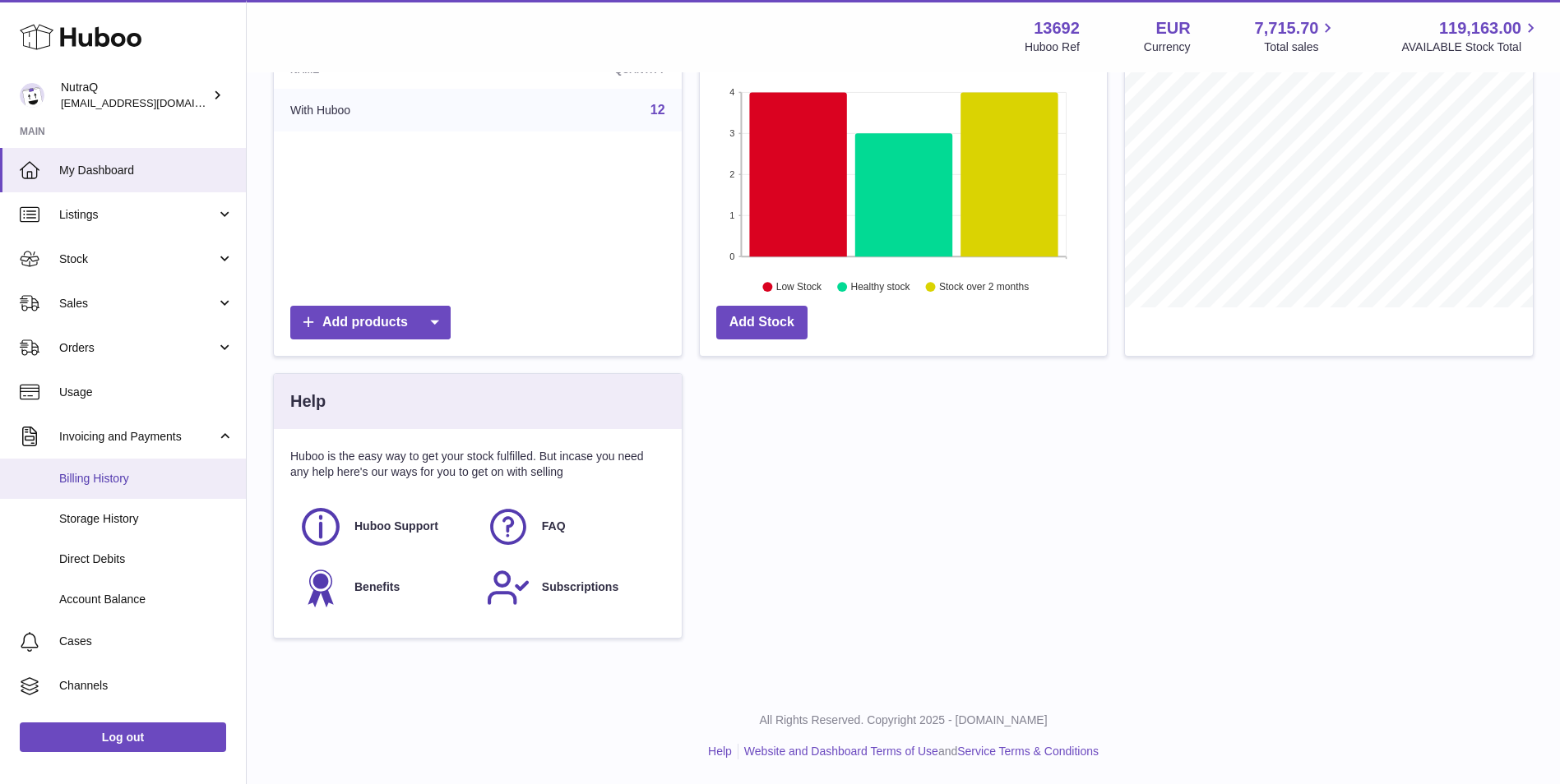
click at [99, 471] on span "Billing History" at bounding box center [146, 479] width 174 height 15
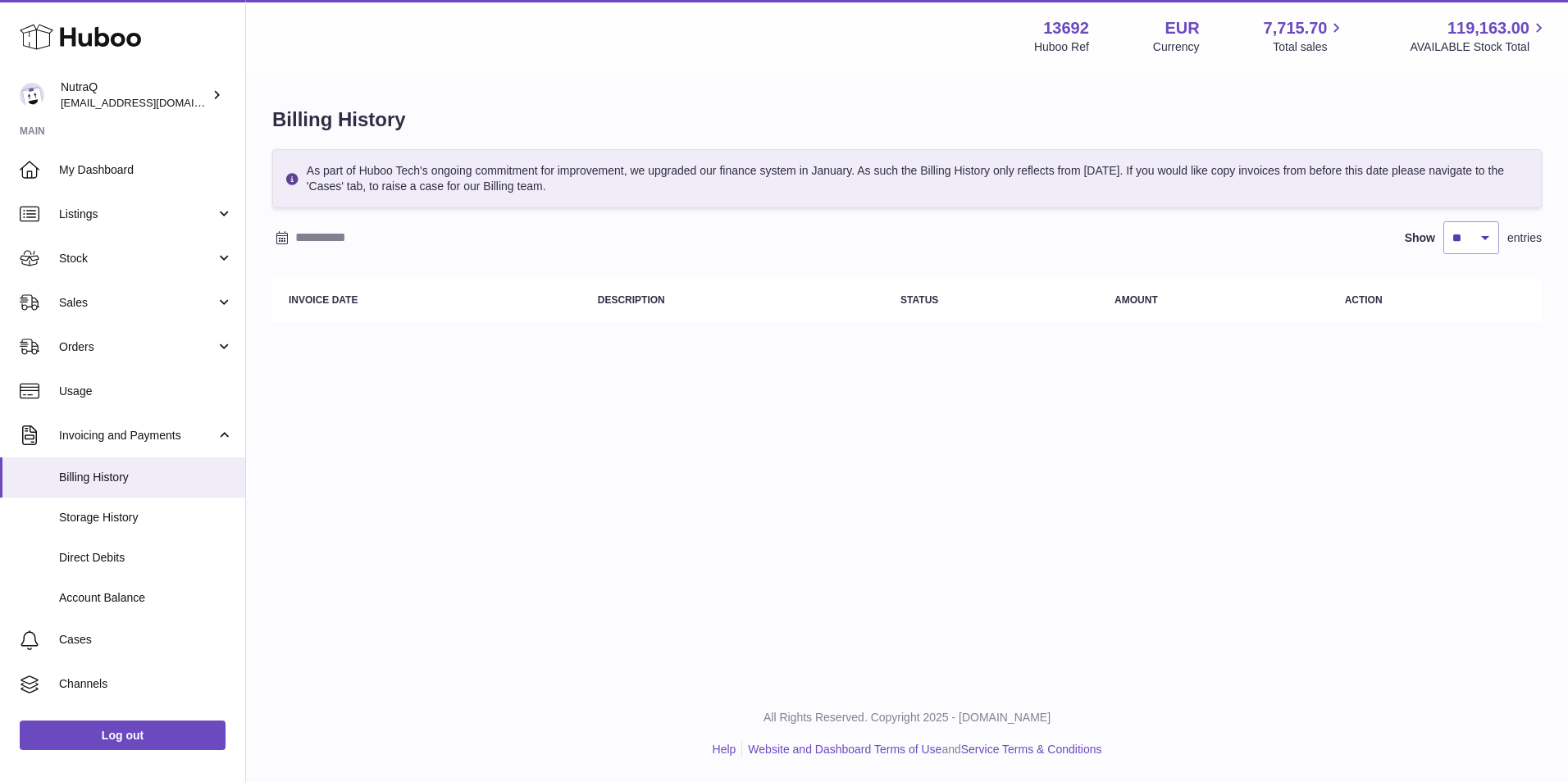
click at [290, 235] on div at bounding box center [282, 238] width 20 height 20
click at [283, 266] on icon "button" at bounding box center [288, 271] width 20 height 20
click at [329, 342] on span "1" at bounding box center [331, 334] width 30 height 30
click at [510, 271] on icon "button" at bounding box center [505, 271] width 20 height 20
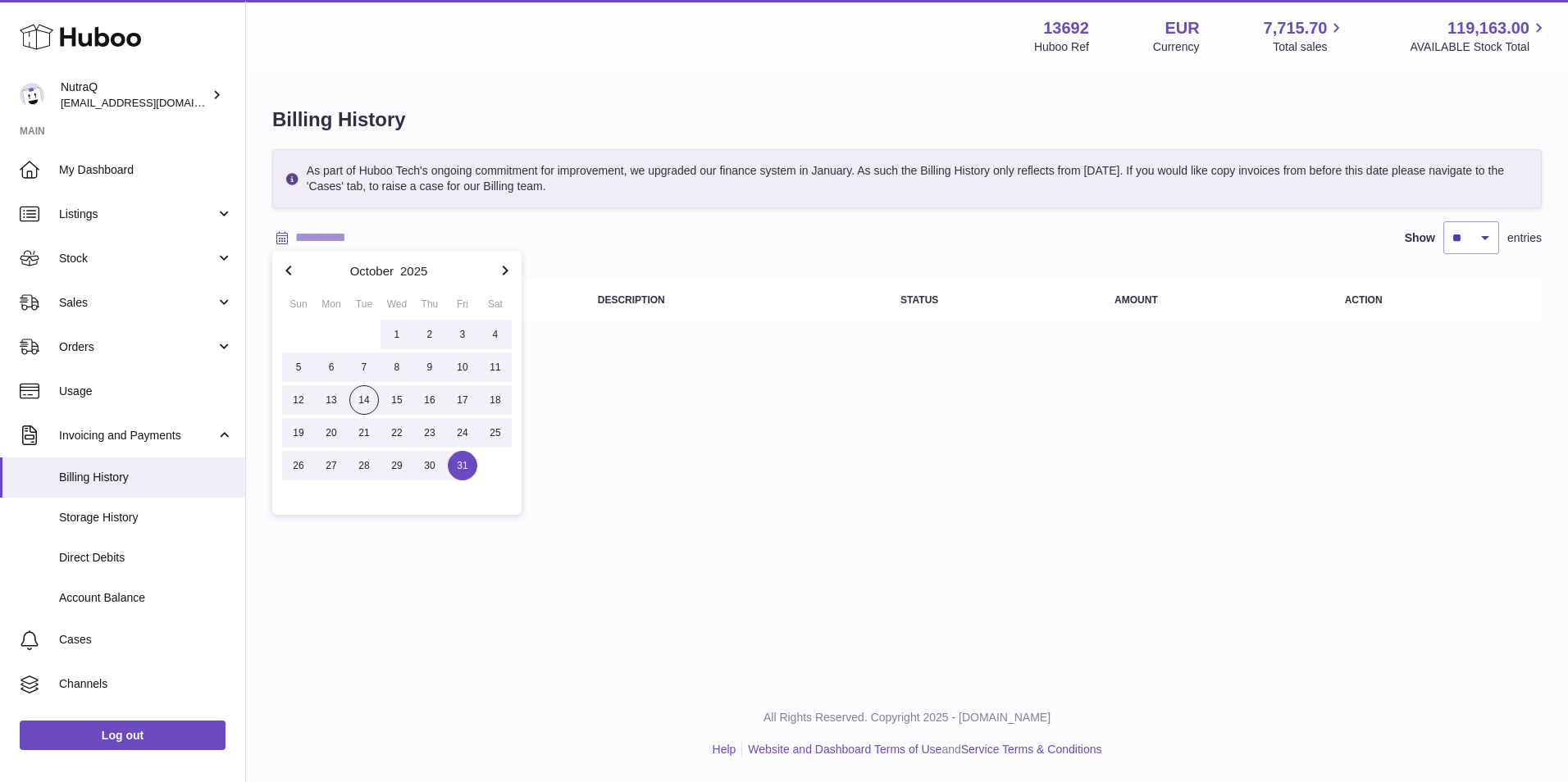
click at [467, 471] on span "31" at bounding box center [462, 466] width 30 height 30
type input "**********"
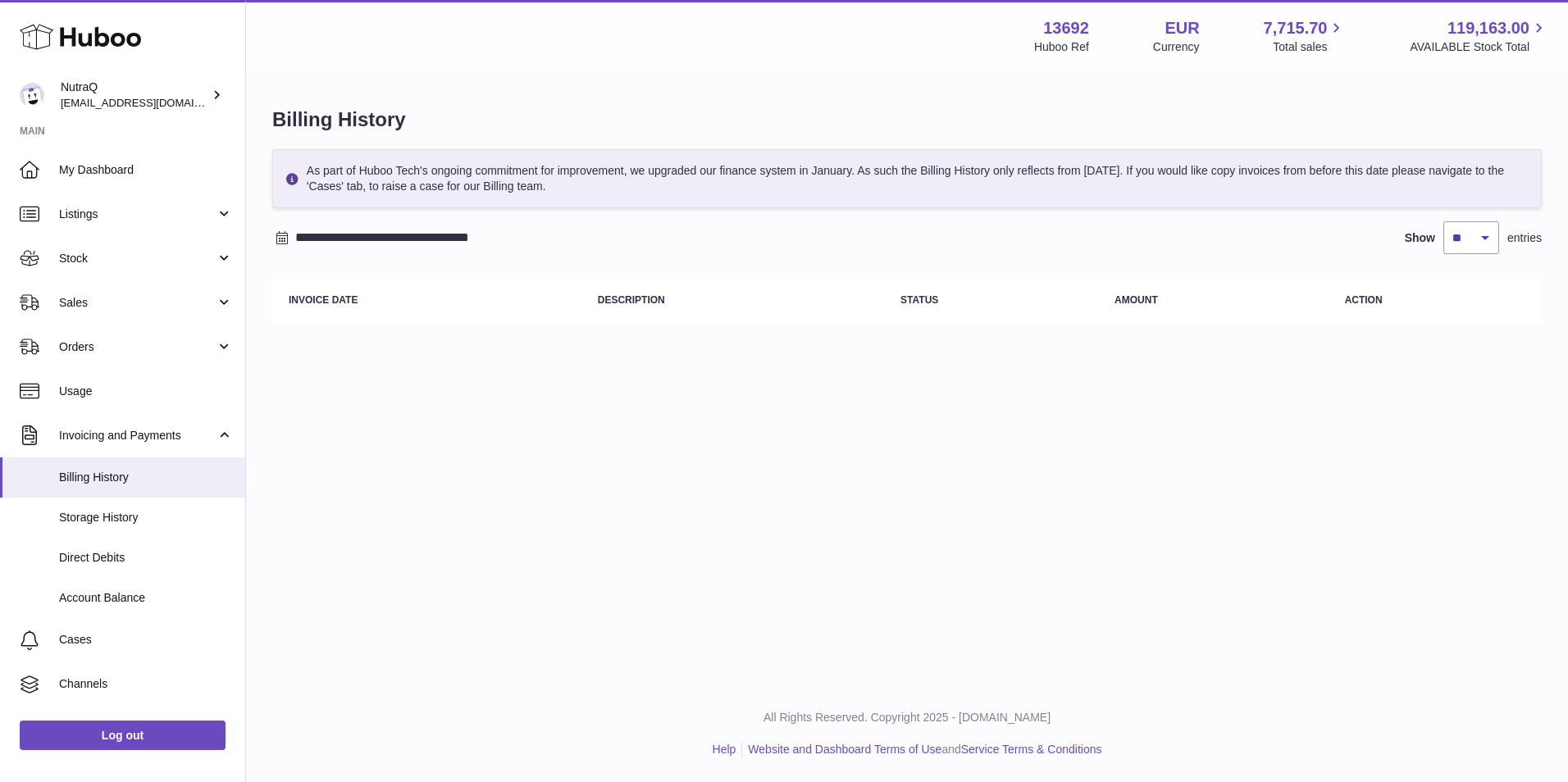
click at [600, 368] on div "**********" at bounding box center [907, 342] width 1322 height 686
click at [146, 587] on link "Account Balance" at bounding box center [122, 598] width 245 height 40
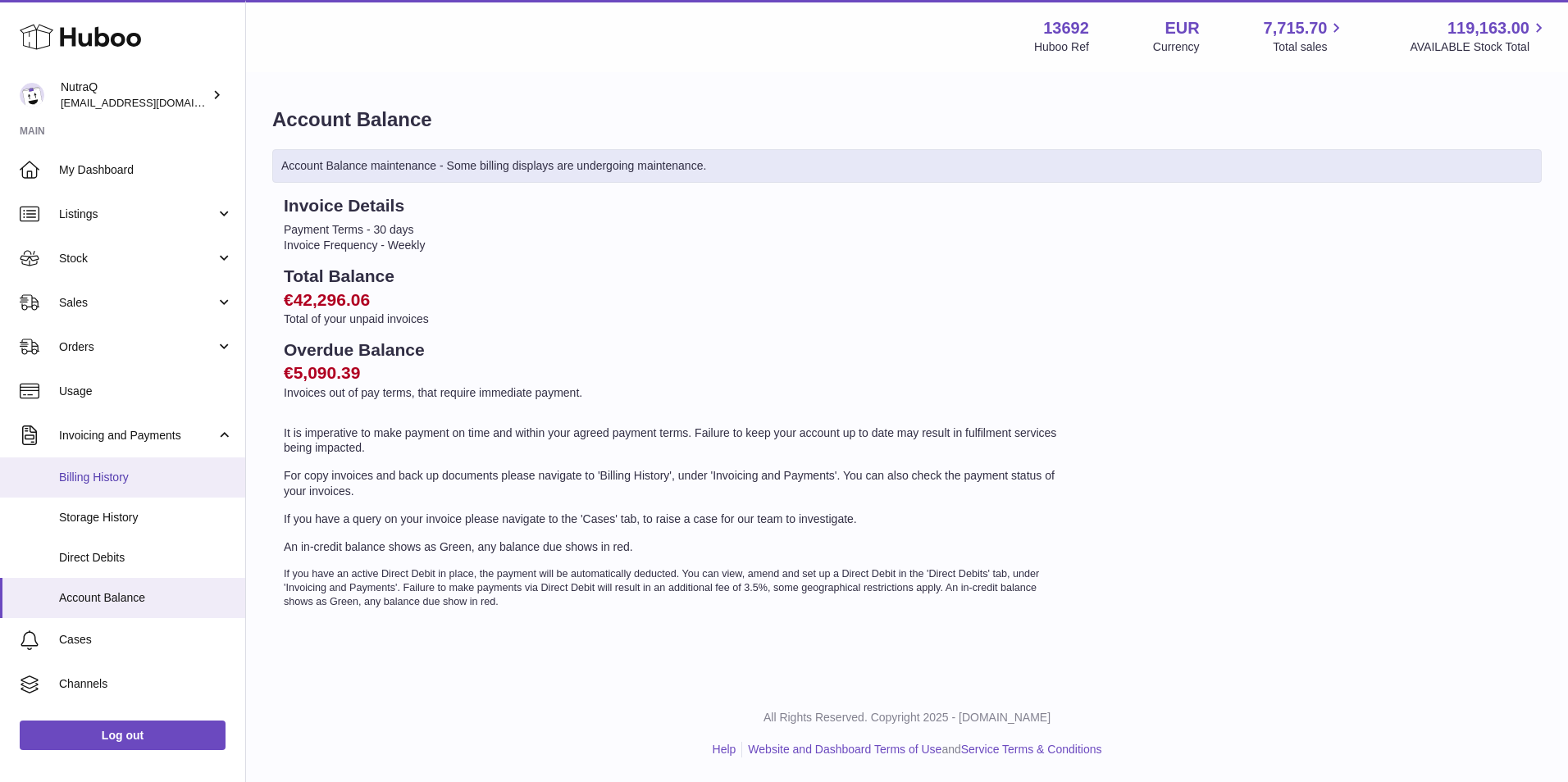
scroll to position [79, 0]
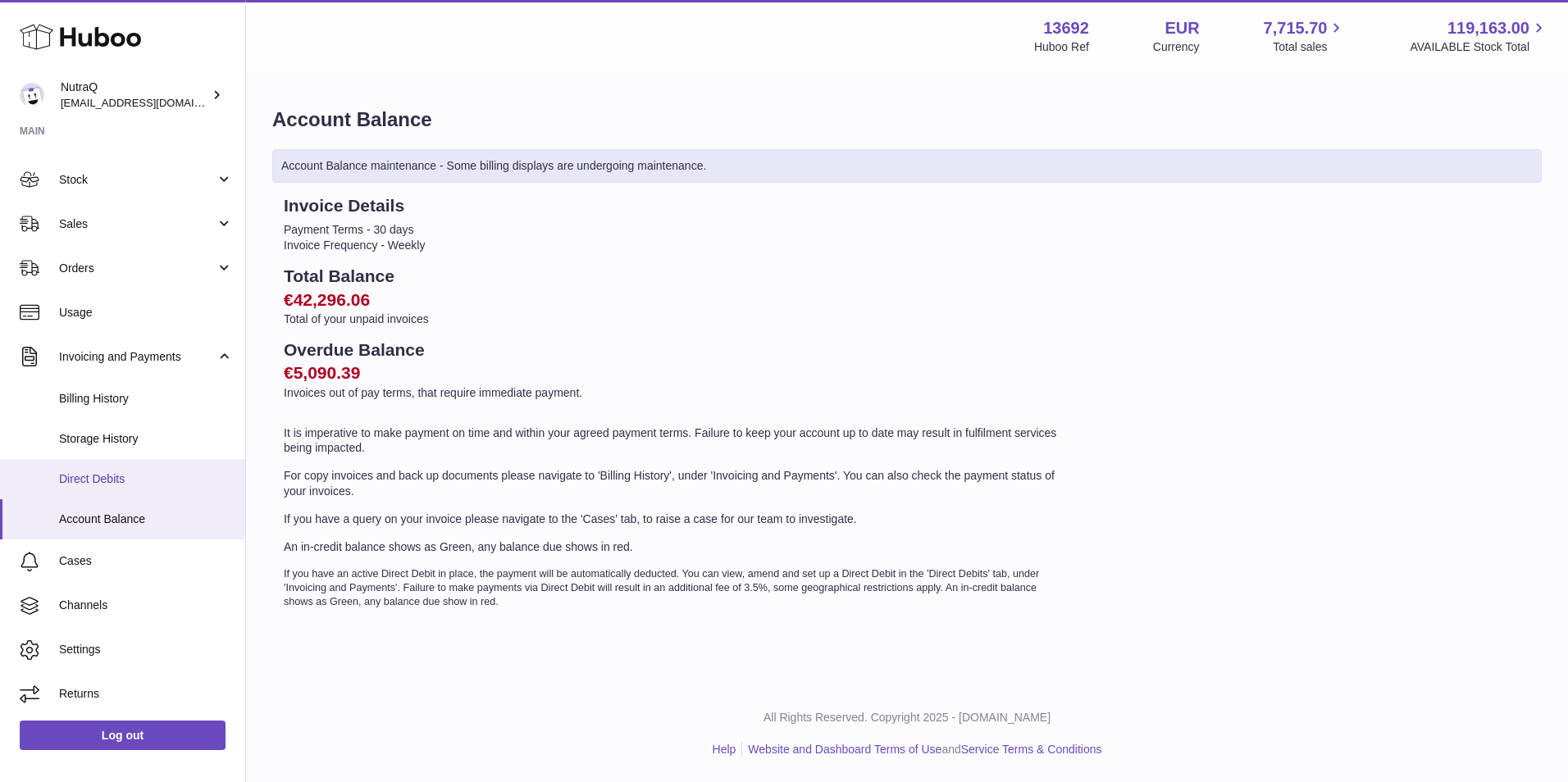
click at [124, 488] on link "Direct Debits" at bounding box center [122, 479] width 245 height 40
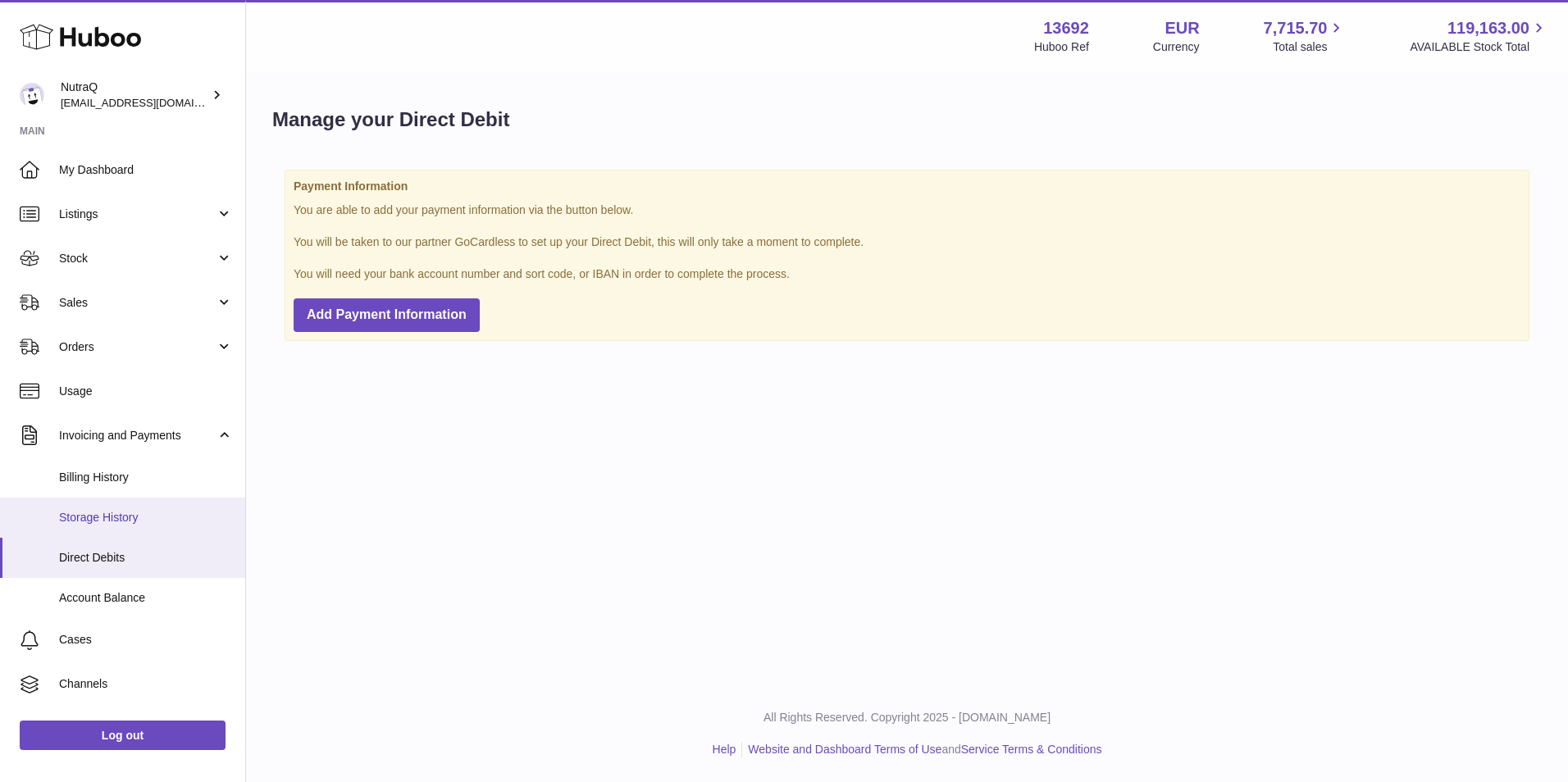
click at [117, 511] on span "Storage History" at bounding box center [146, 518] width 173 height 15
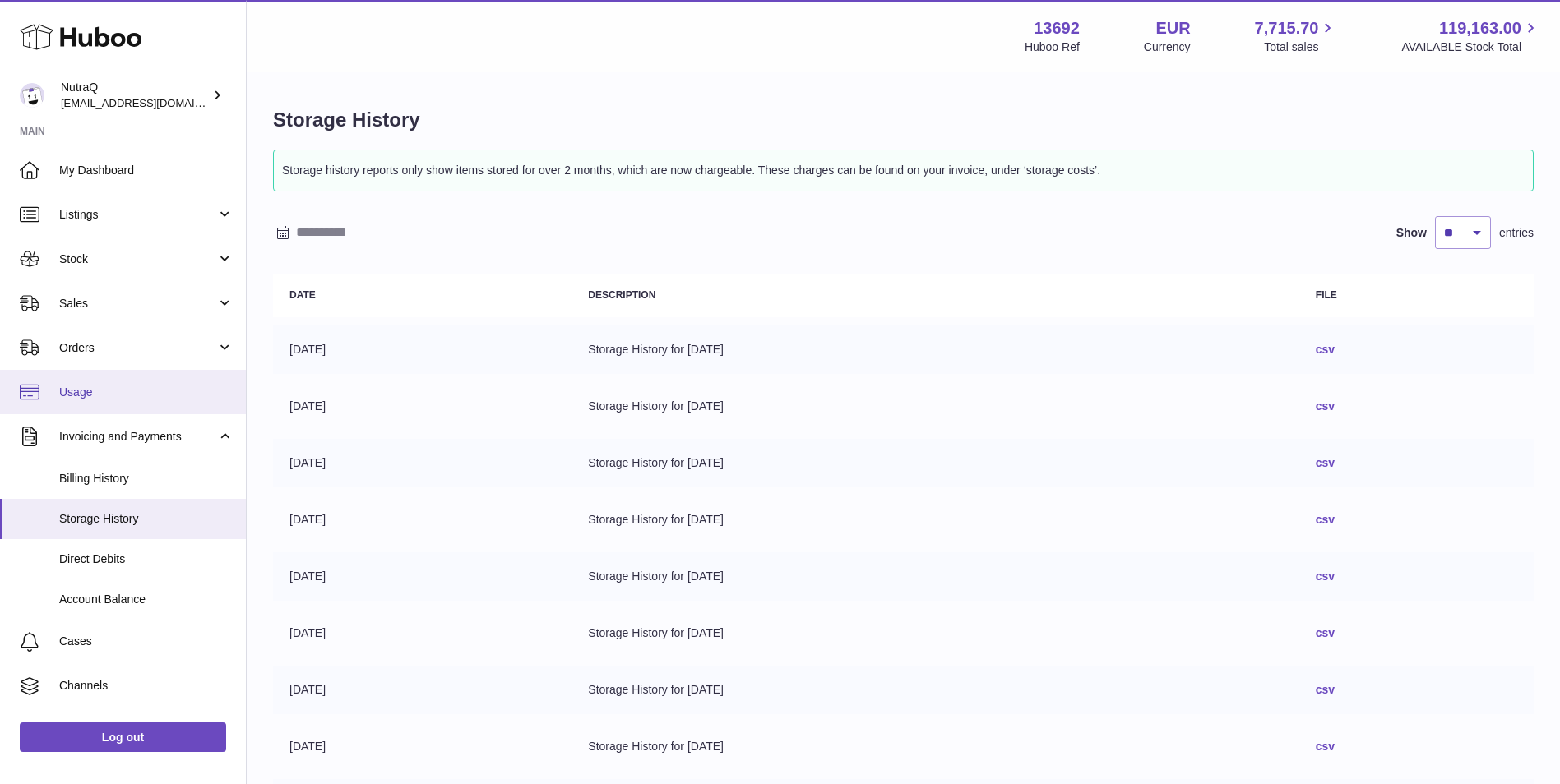
click at [98, 389] on span "Usage" at bounding box center [146, 392] width 174 height 15
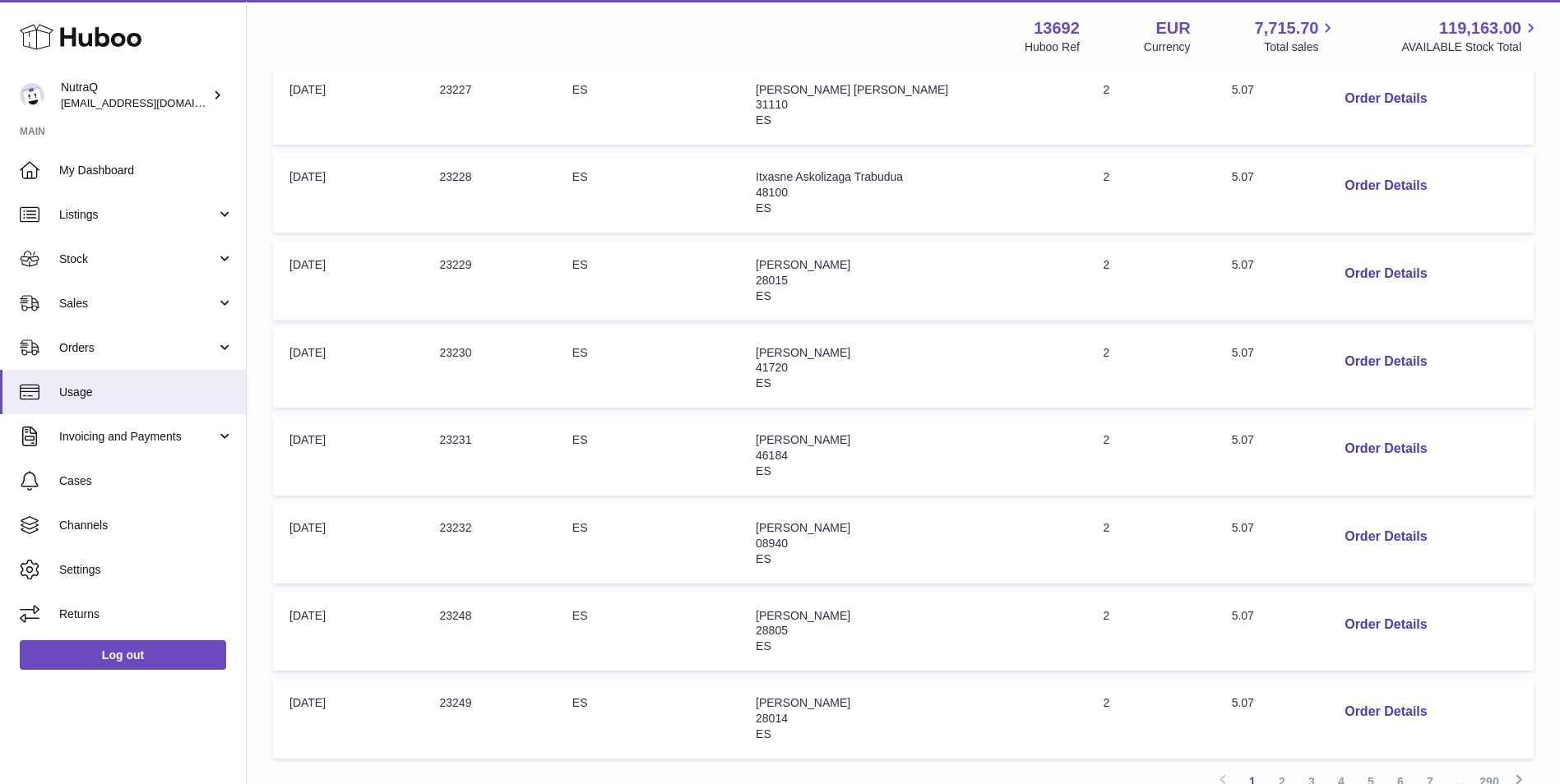
scroll to position [493, 0]
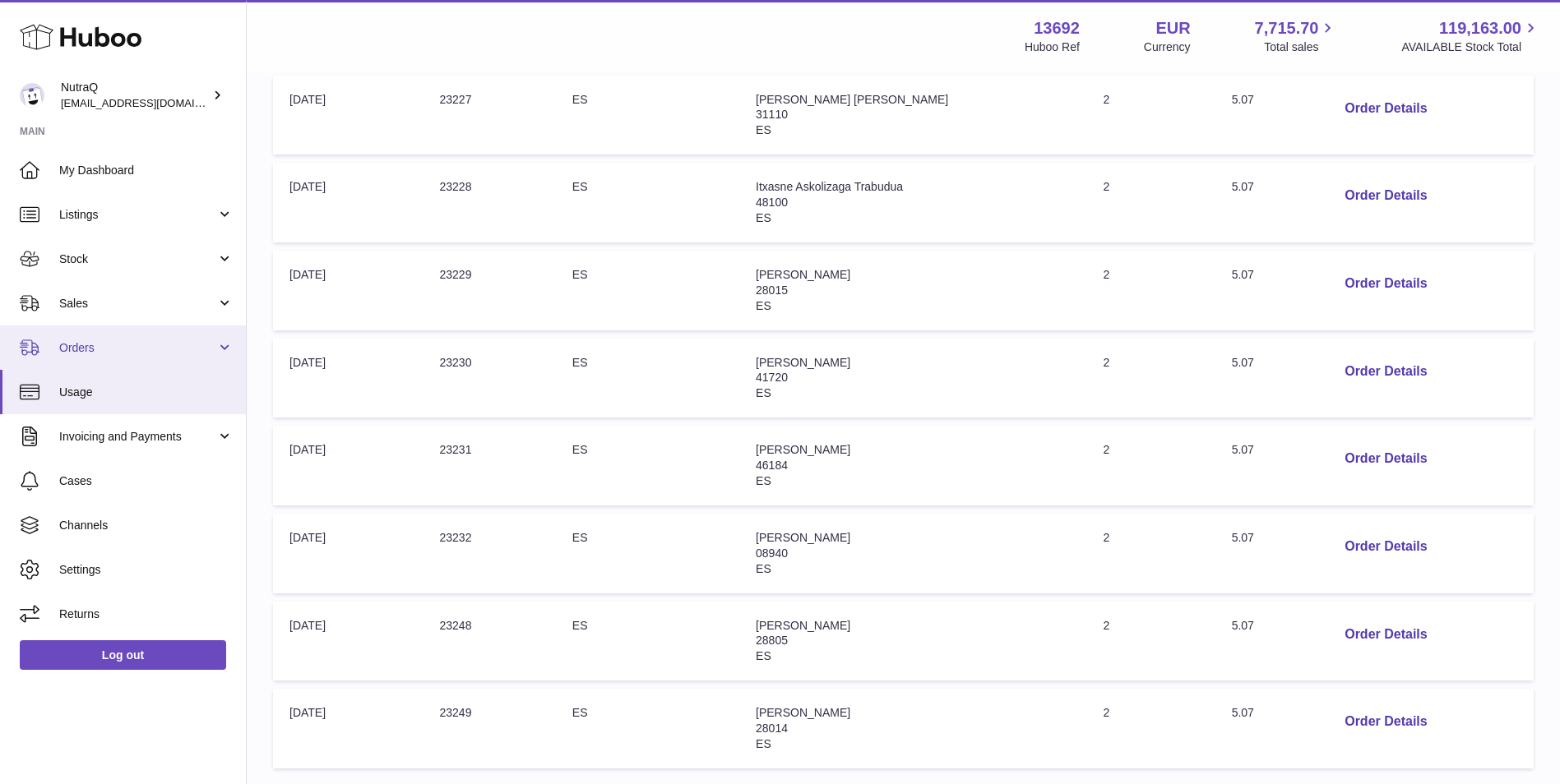
click at [101, 336] on link "Orders" at bounding box center [123, 347] width 246 height 44
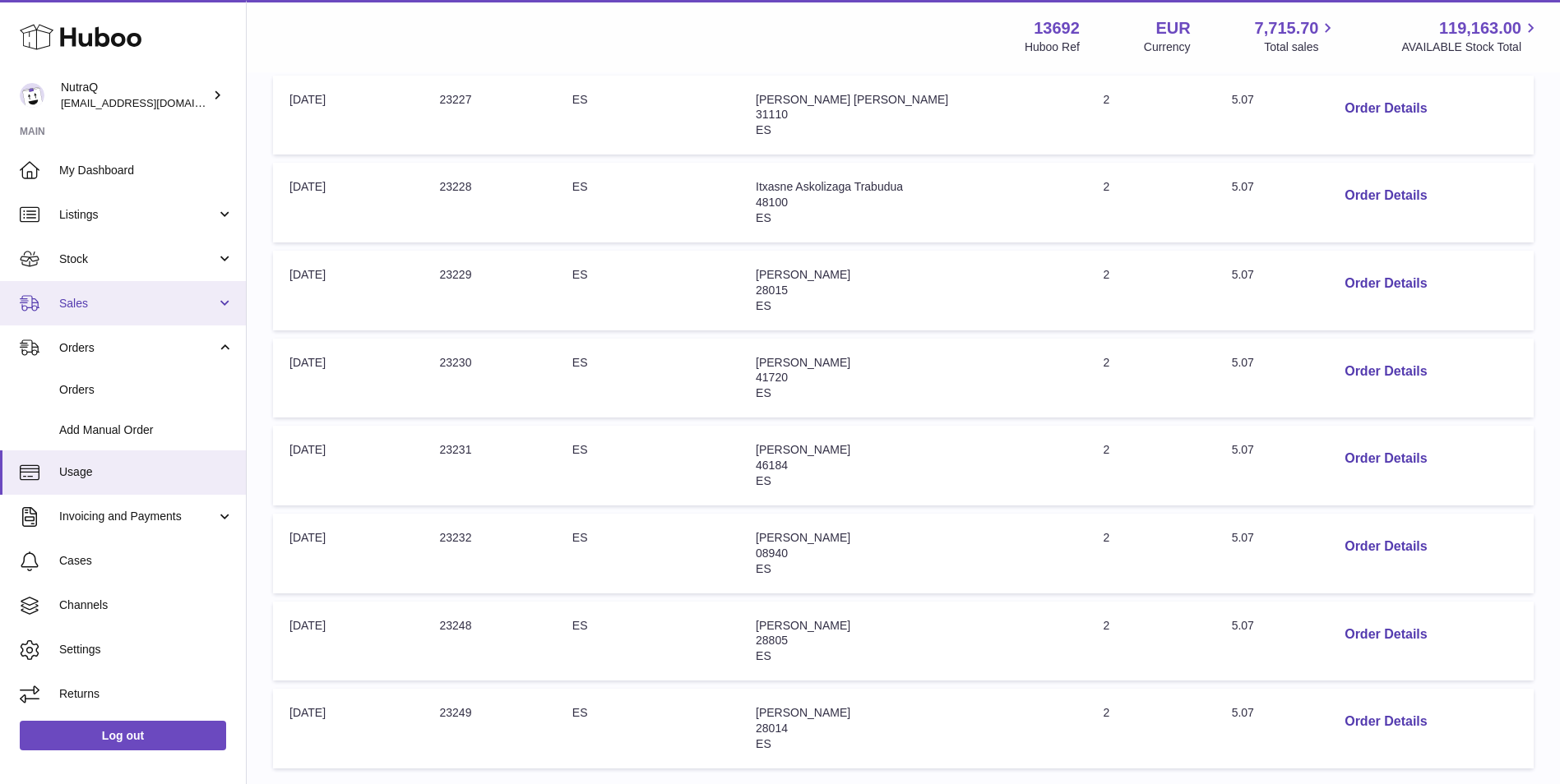
click at [103, 308] on span "Sales" at bounding box center [138, 303] width 157 height 15
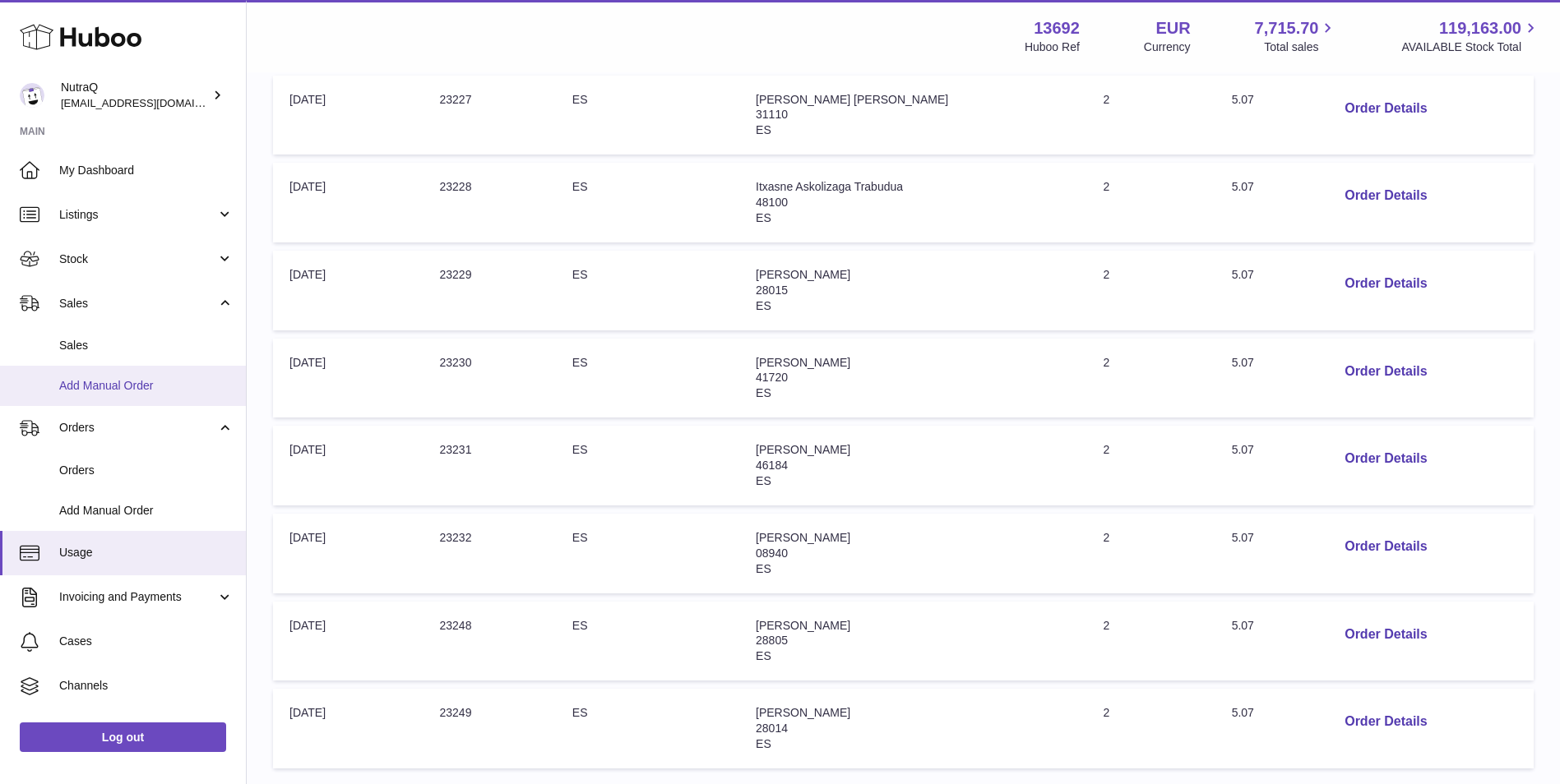
click at [99, 367] on link "Add Manual Order" at bounding box center [123, 386] width 246 height 41
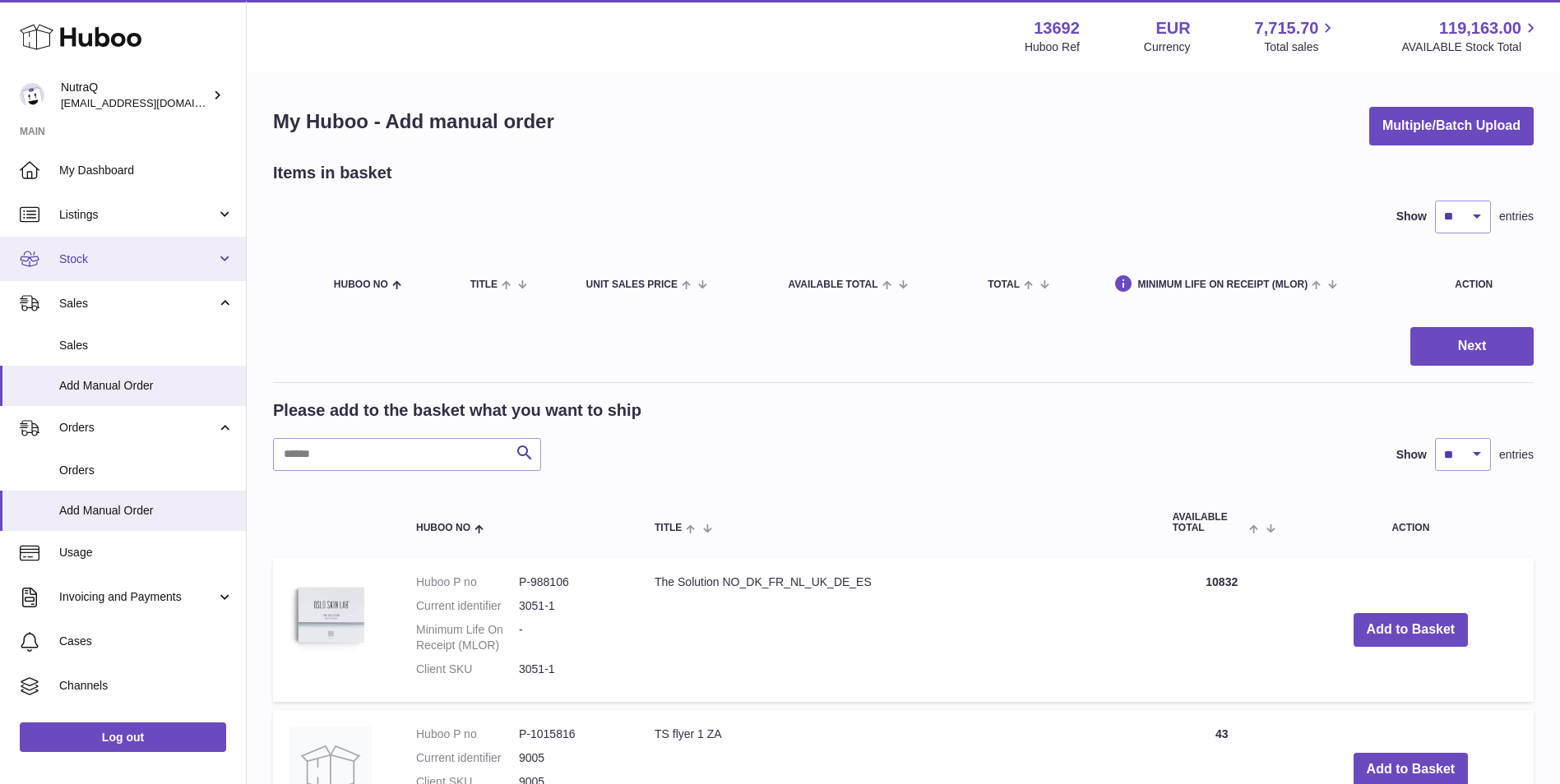
click at [119, 272] on link "Stock" at bounding box center [123, 259] width 246 height 44
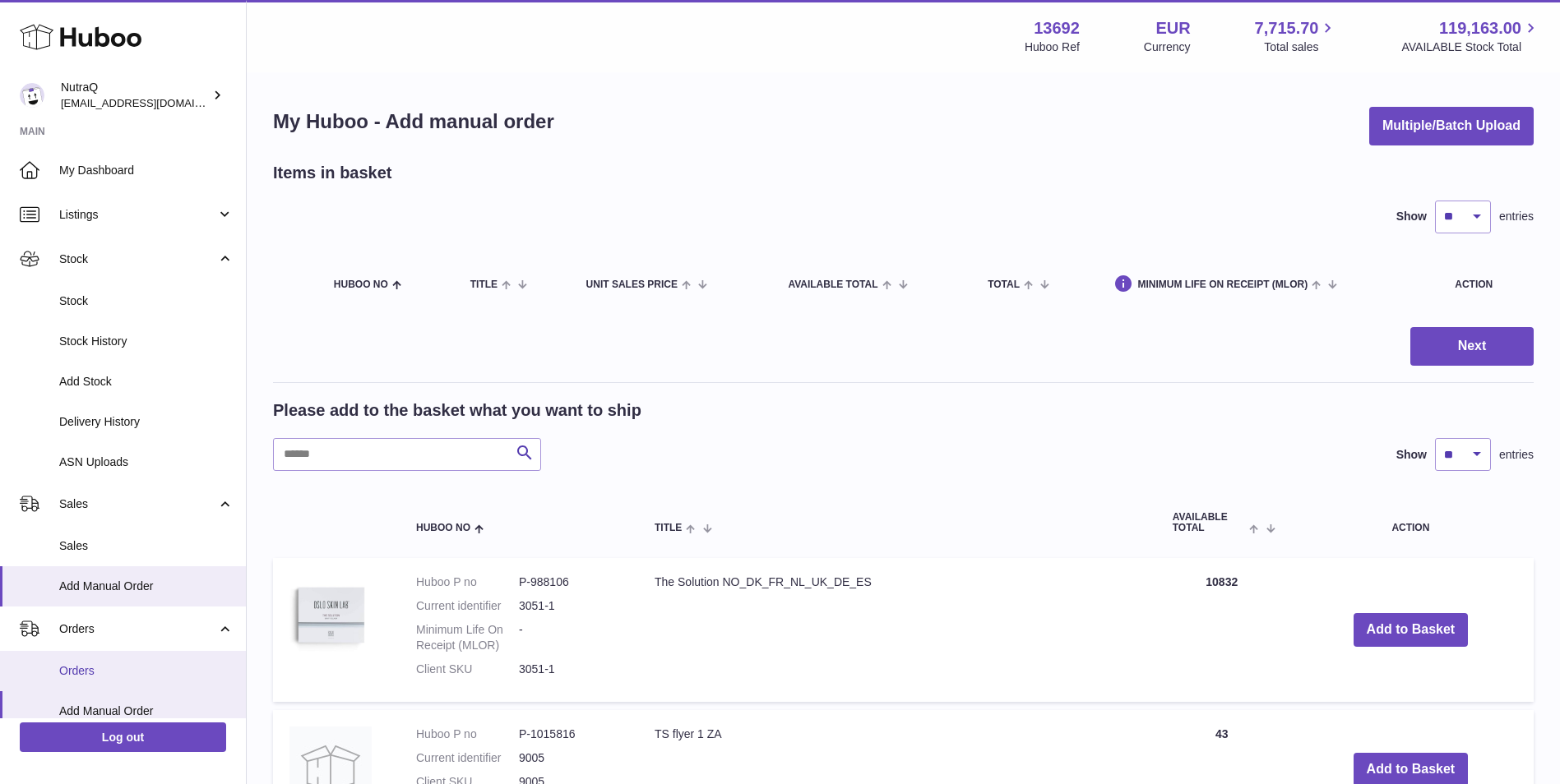
click at [137, 663] on span "Orders" at bounding box center [146, 670] width 174 height 15
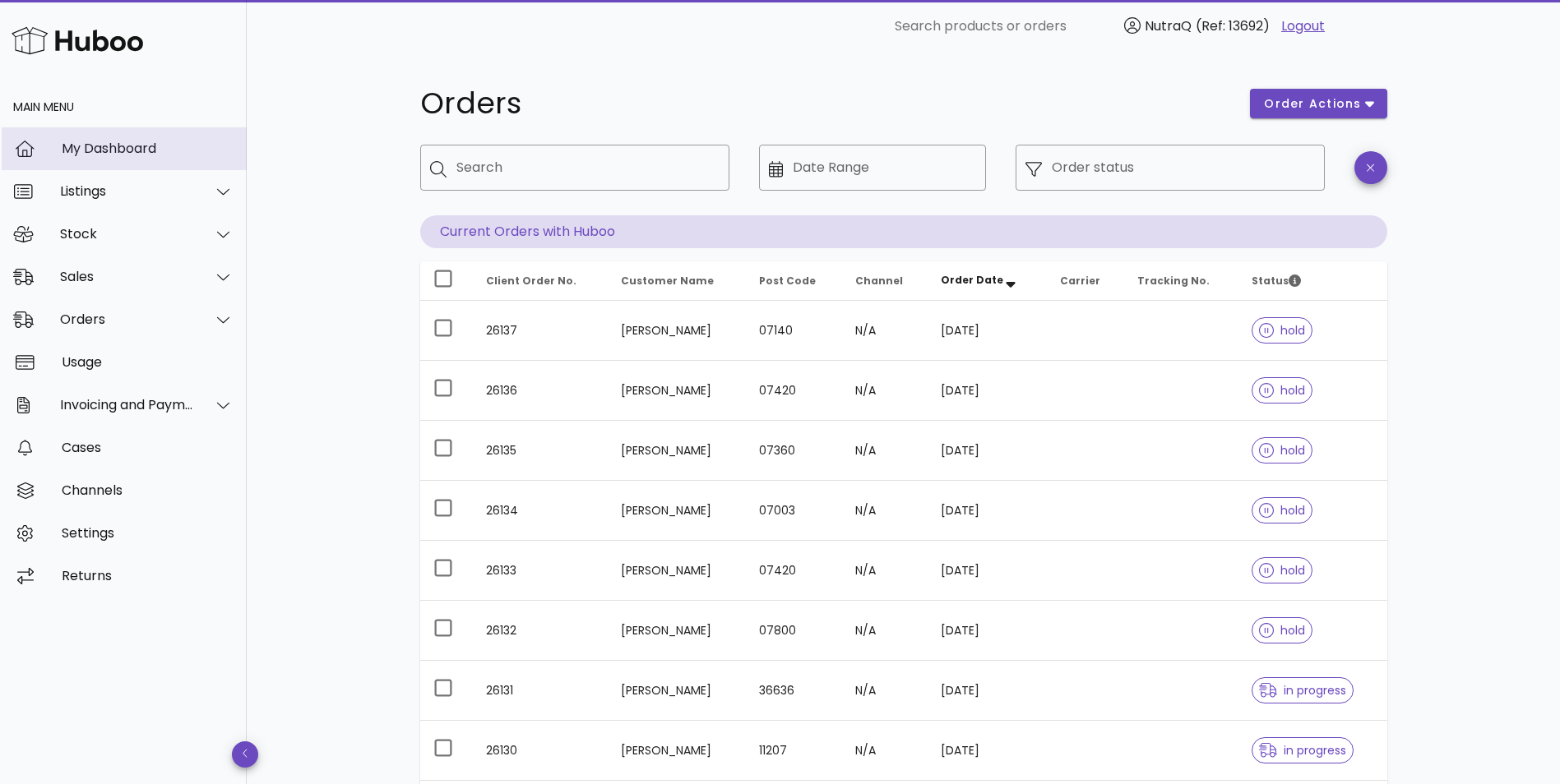
click at [123, 148] on div "My Dashboard" at bounding box center [147, 148] width 172 height 15
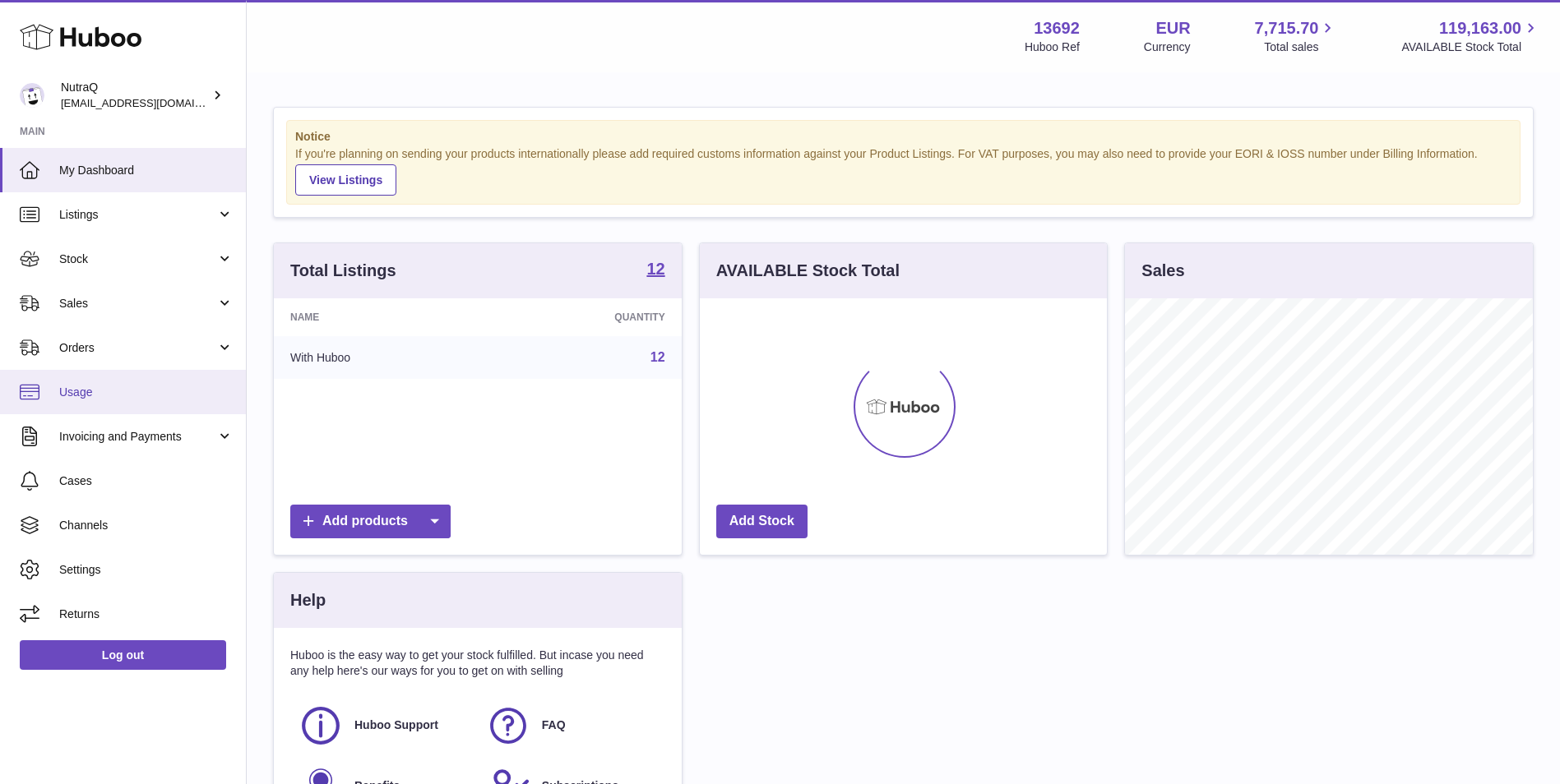
scroll to position [257, 407]
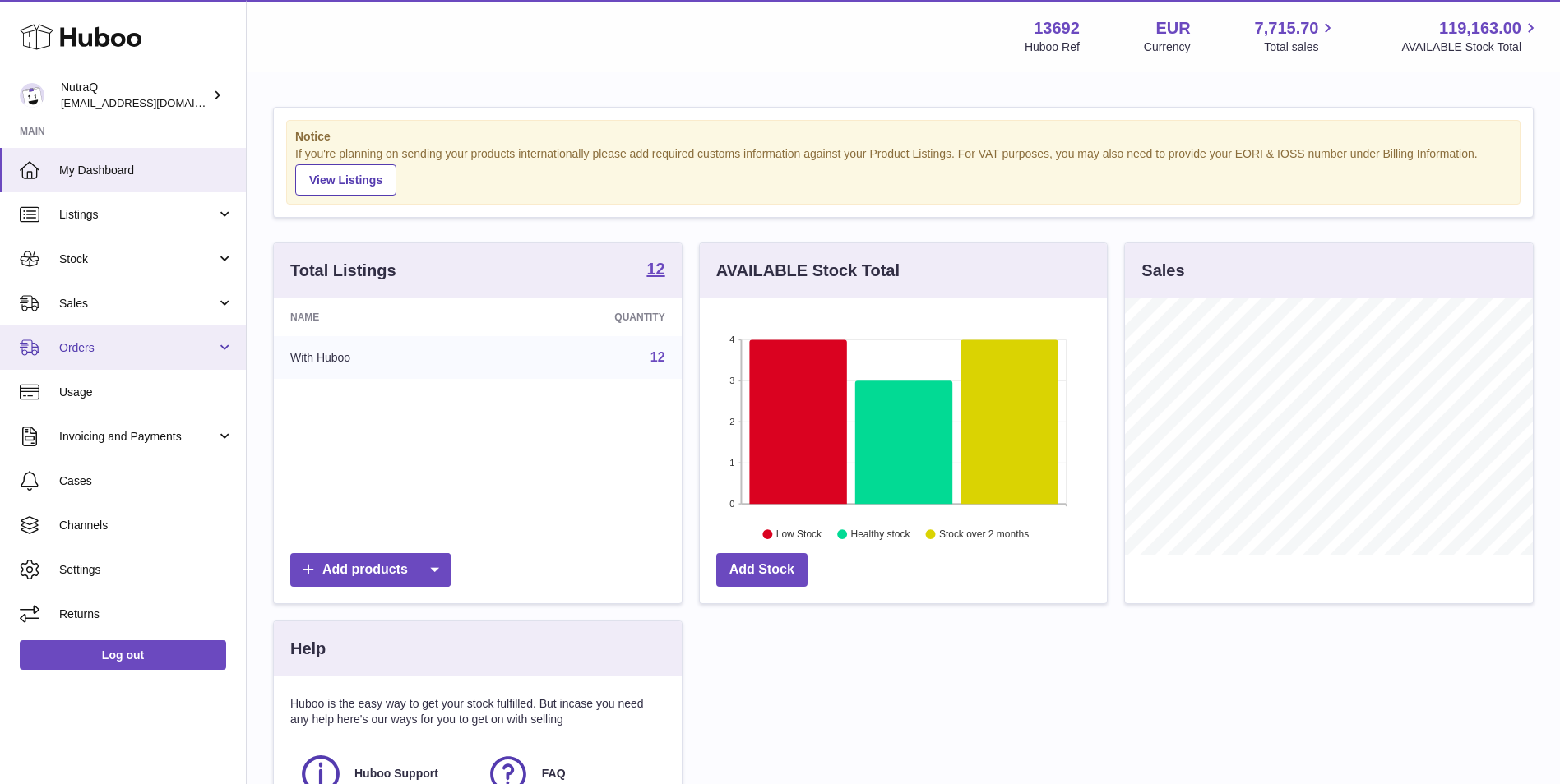
click at [224, 344] on link "Orders" at bounding box center [123, 347] width 246 height 44
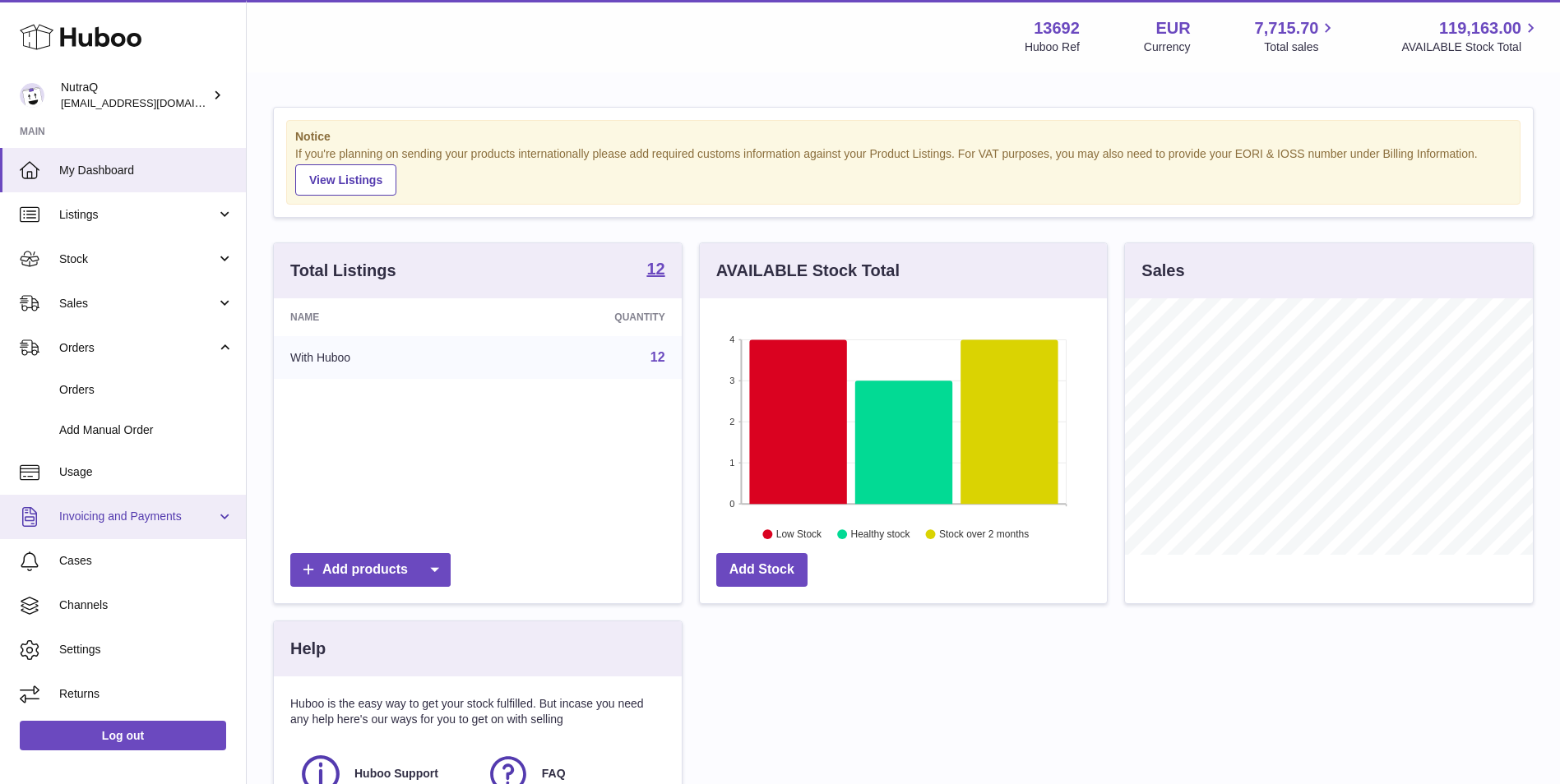
click at [216, 505] on link "Invoicing and Payments" at bounding box center [123, 516] width 246 height 44
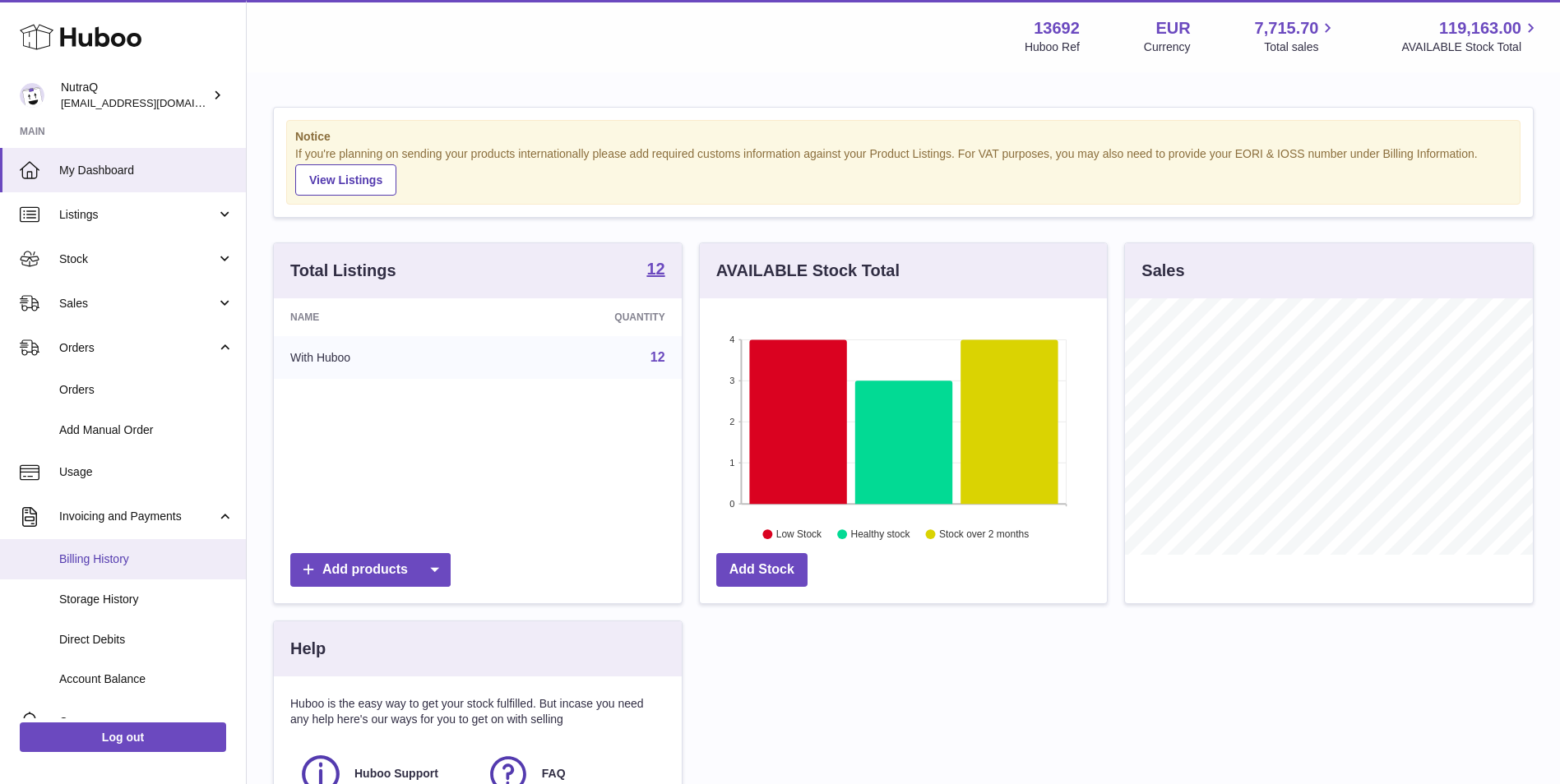
click at [105, 567] on span "Billing History" at bounding box center [146, 559] width 174 height 15
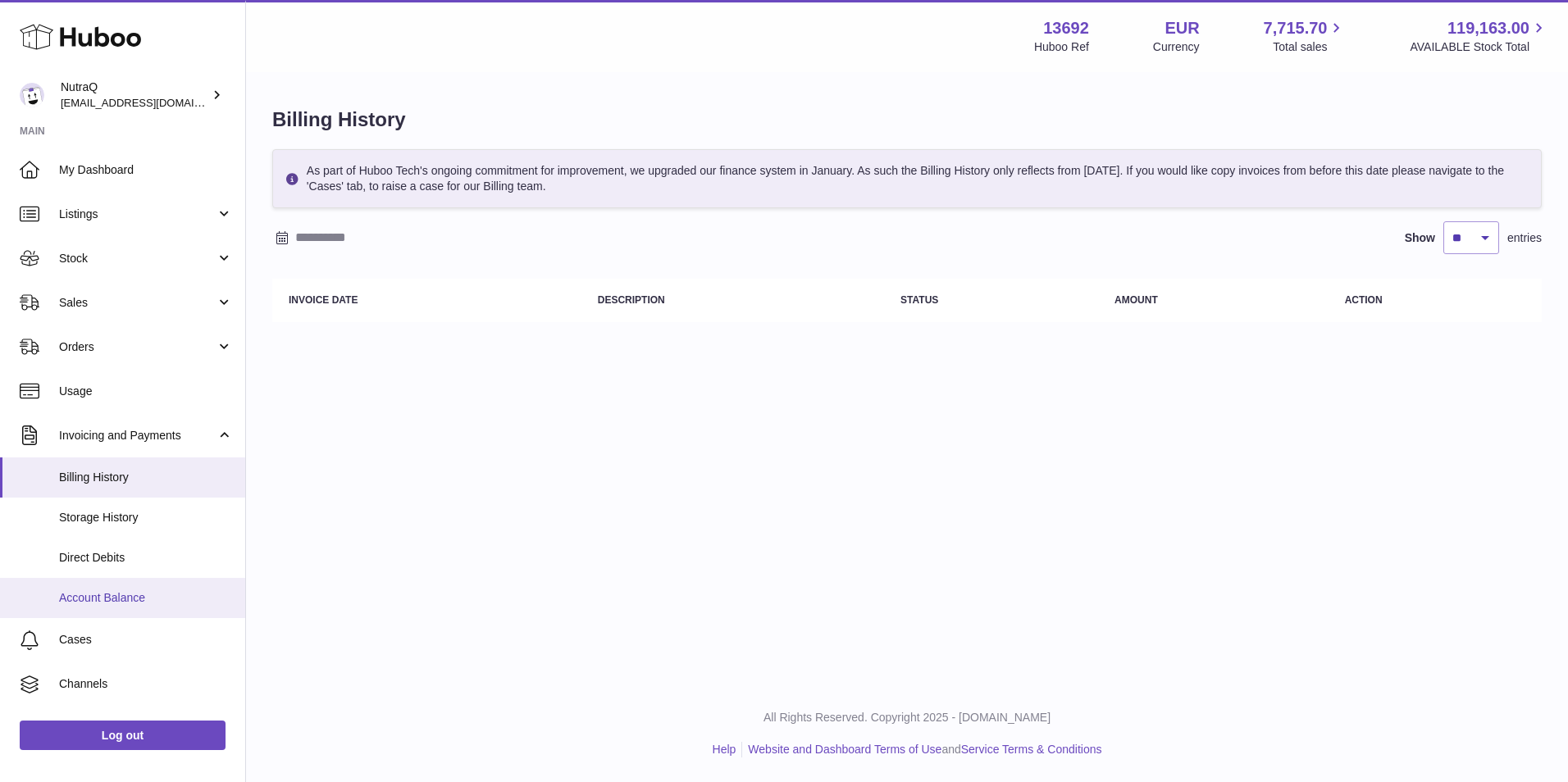
click at [117, 594] on span "Account Balance" at bounding box center [146, 598] width 173 height 15
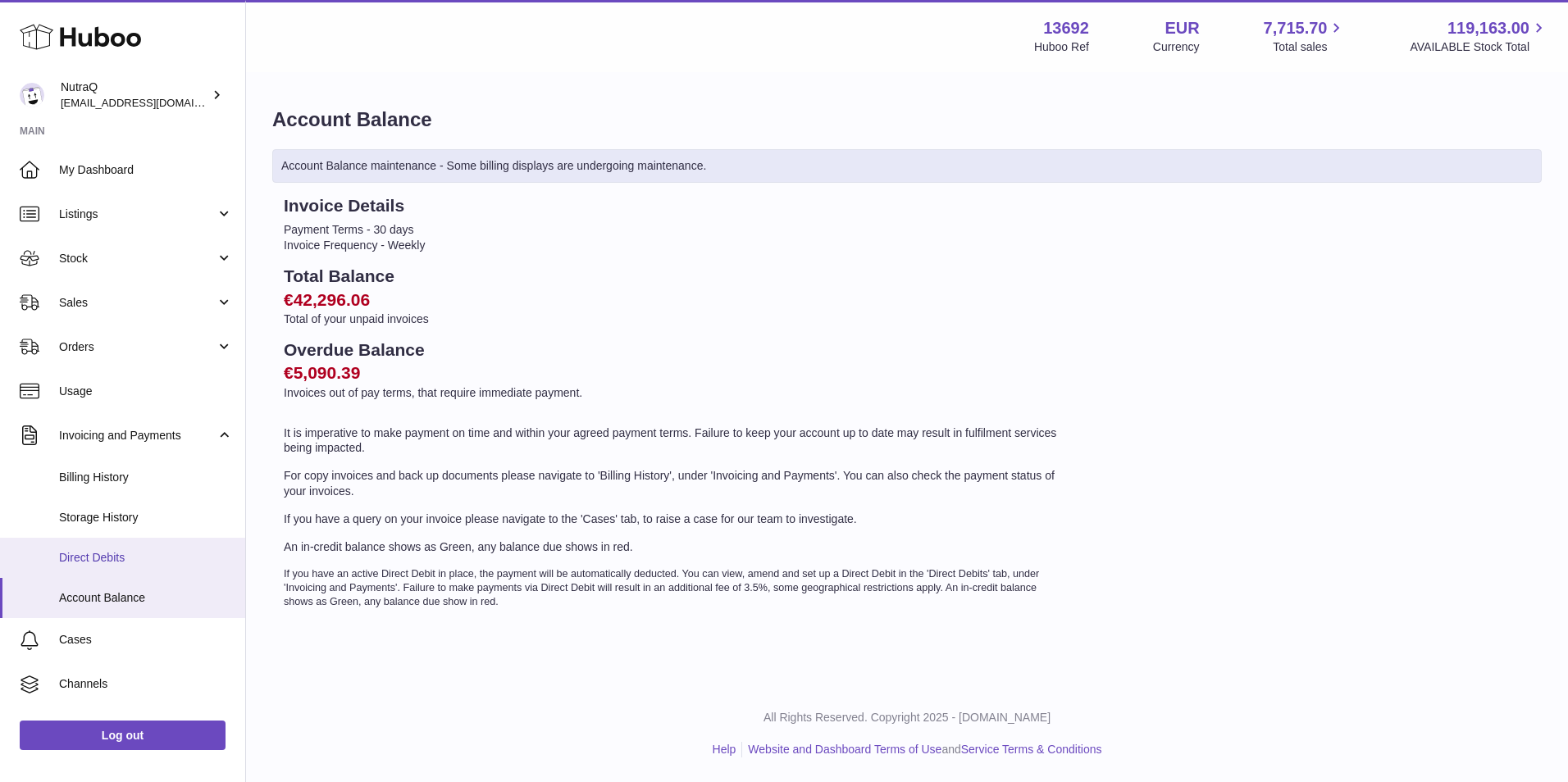
click at [108, 555] on span "Direct Debits" at bounding box center [146, 557] width 173 height 15
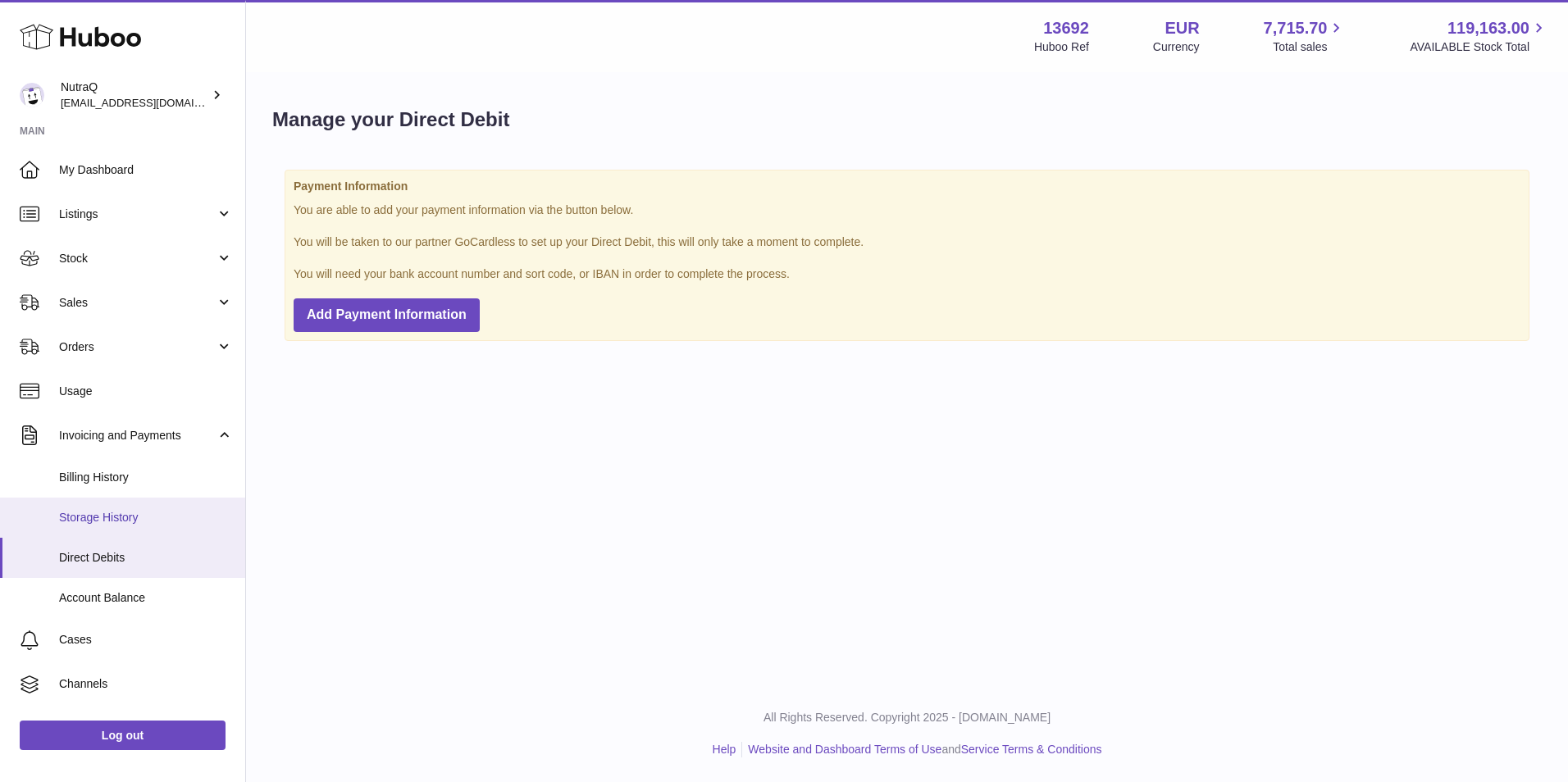
click at [107, 522] on span "Storage History" at bounding box center [146, 518] width 173 height 15
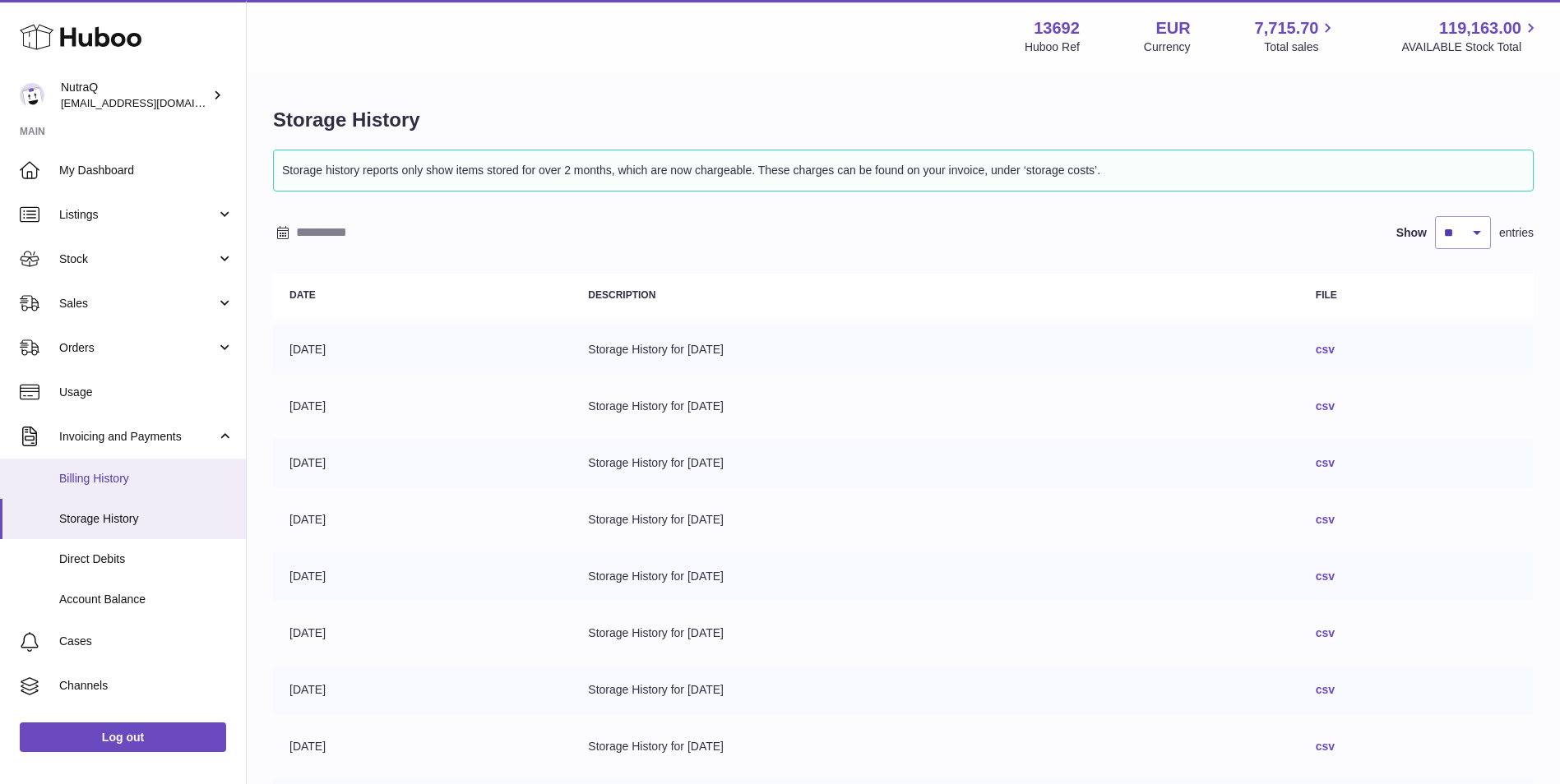
click at [108, 481] on span "Billing History" at bounding box center [146, 479] width 174 height 15
